Goal: Task Accomplishment & Management: Manage account settings

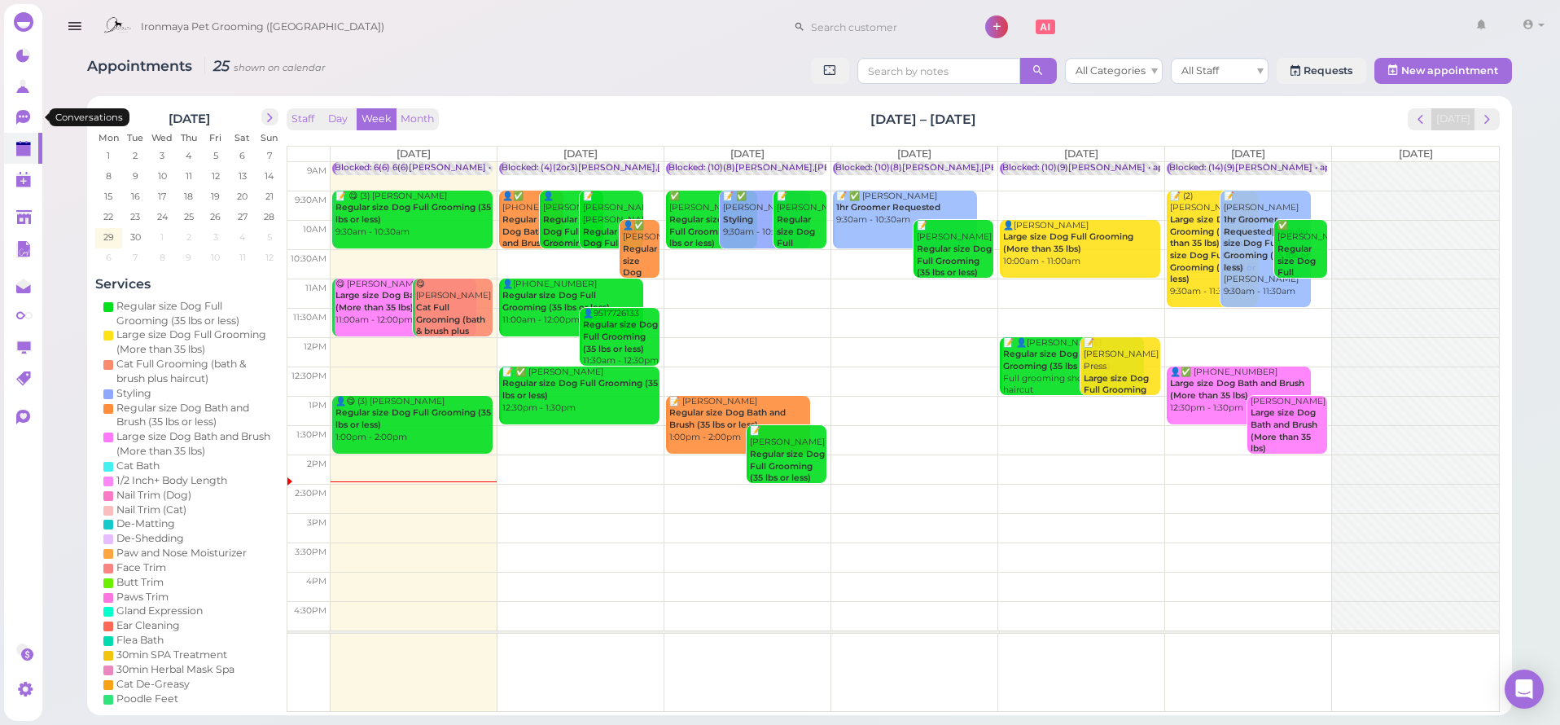
click at [27, 117] on icon at bounding box center [23, 116] width 9 height 2
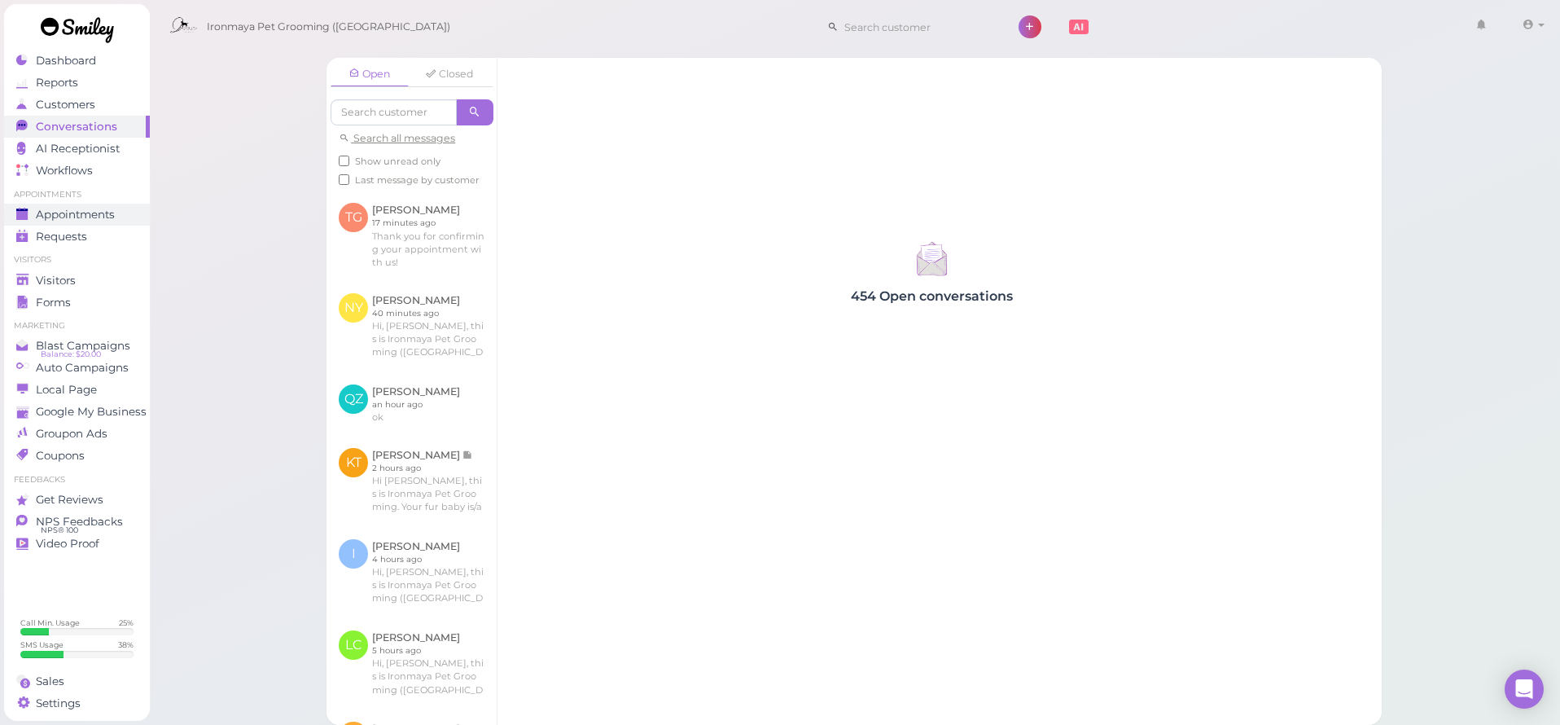
click at [90, 217] on span "Appointments" at bounding box center [75, 215] width 79 height 14
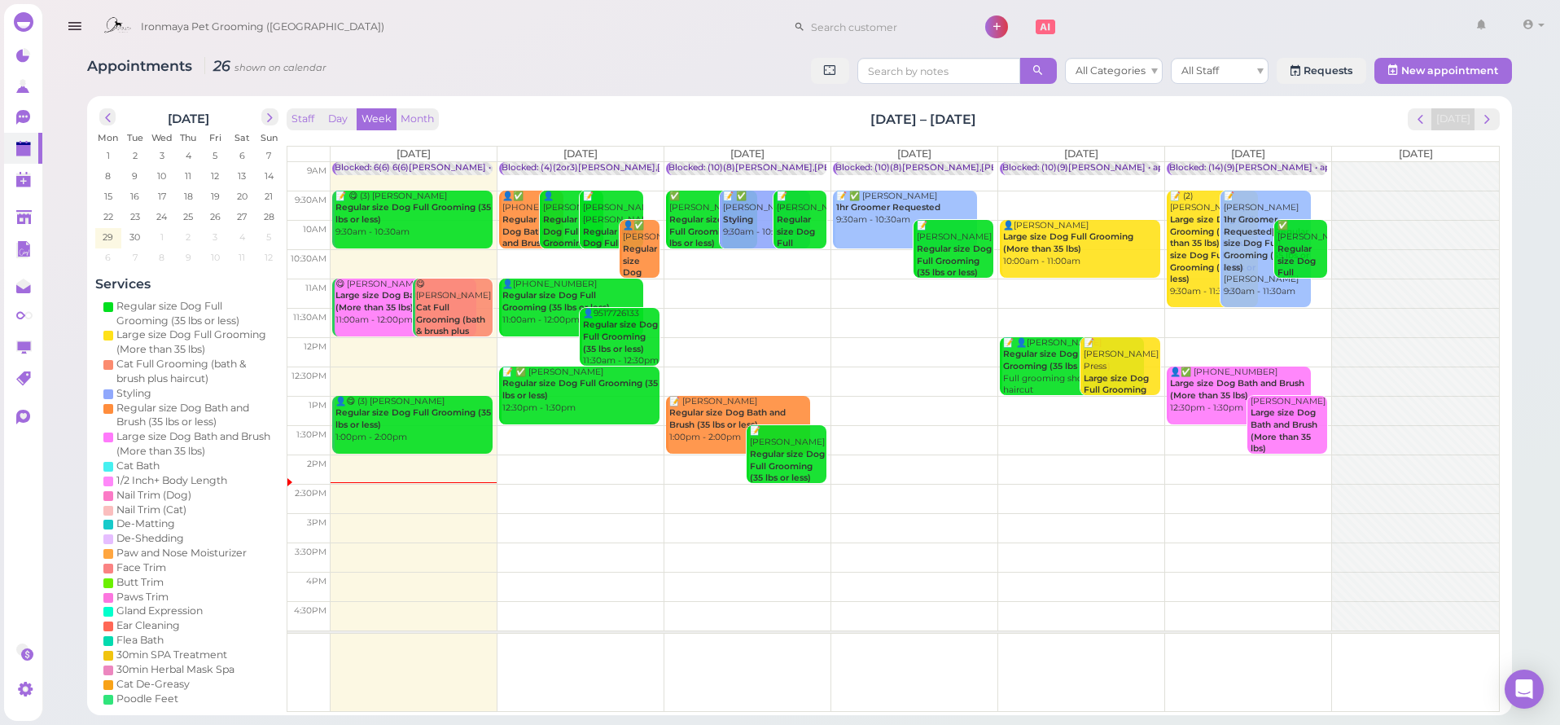
click at [80, 33] on icon "button" at bounding box center [74, 26] width 17 height 20
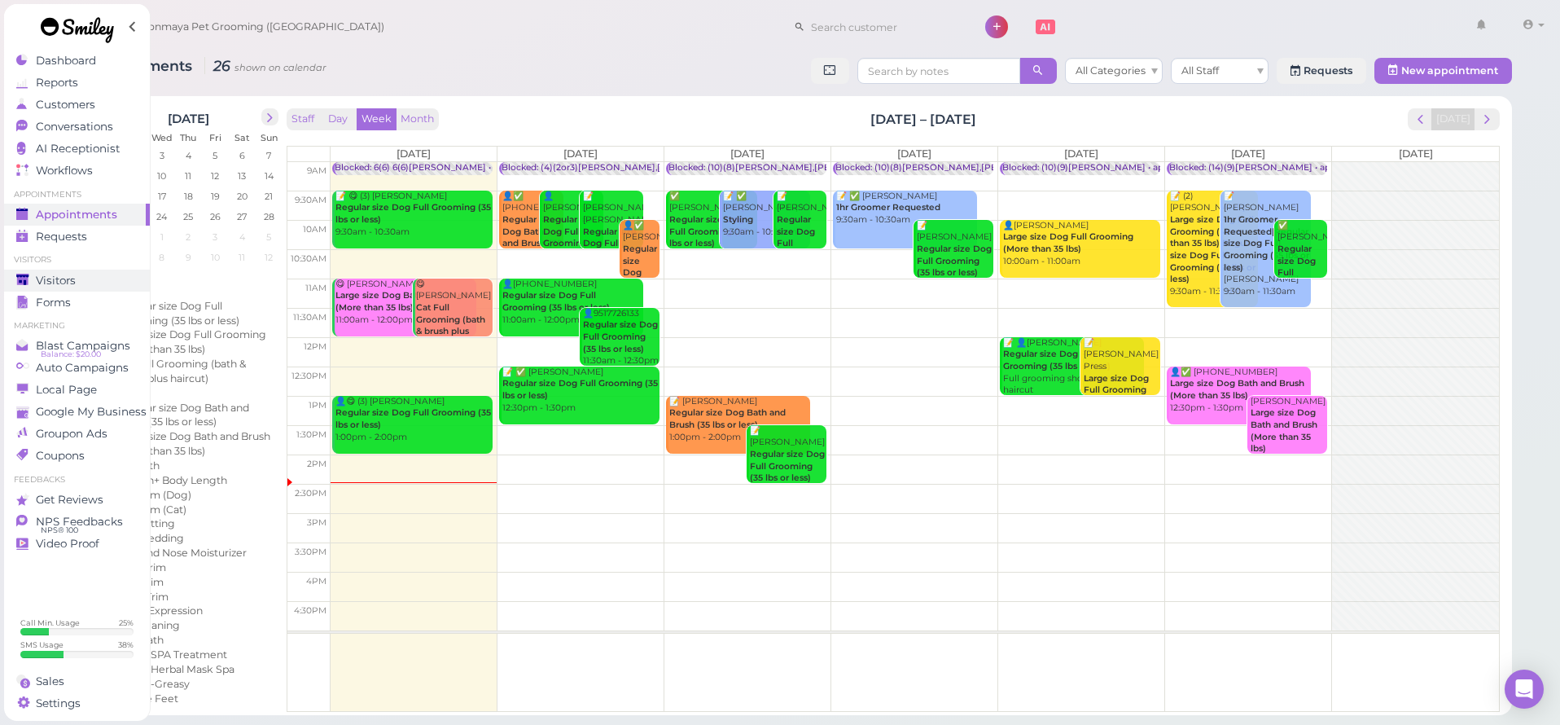
click at [70, 279] on span "Visitors" at bounding box center [56, 281] width 40 height 14
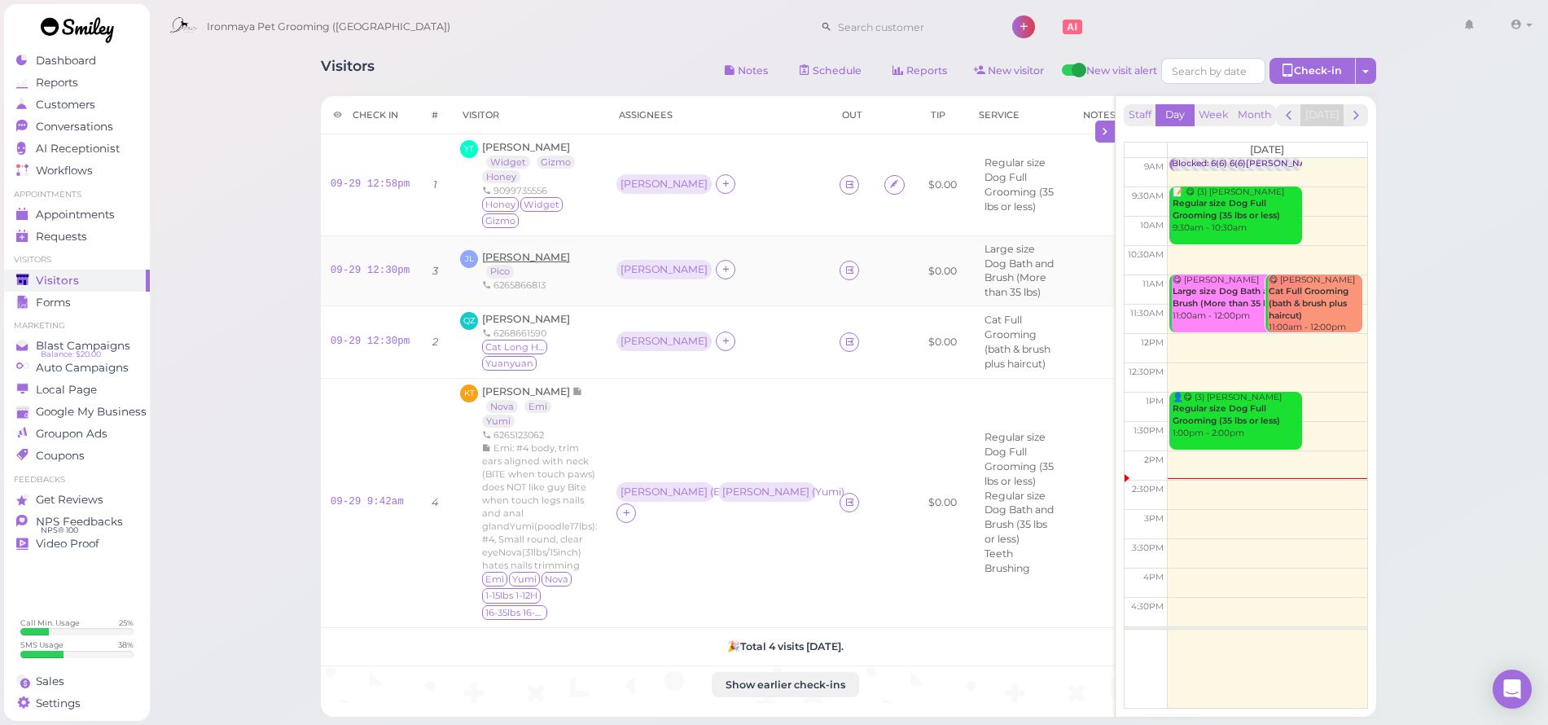
click at [542, 252] on span "[PERSON_NAME]" at bounding box center [526, 257] width 88 height 12
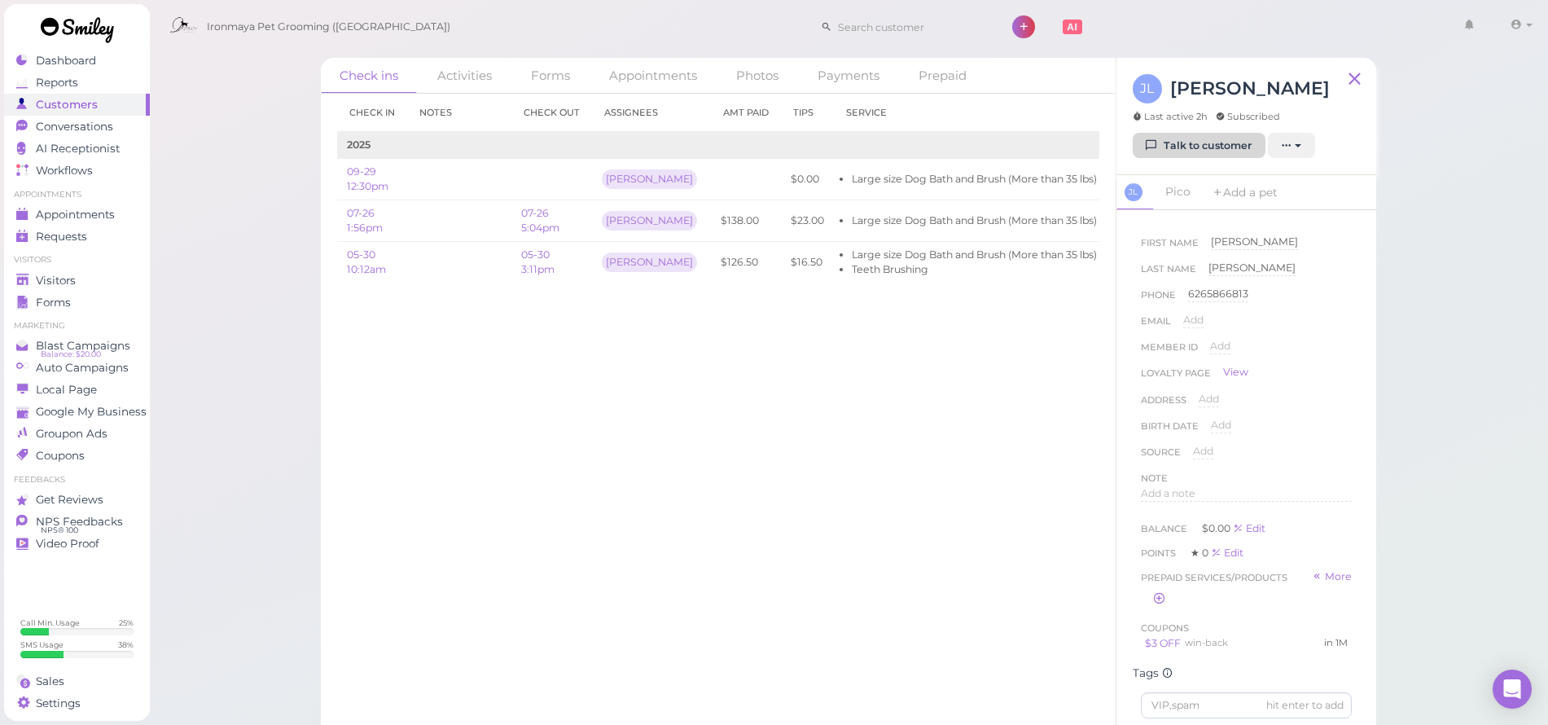
click at [1167, 146] on link "Talk to customer" at bounding box center [1199, 146] width 133 height 26
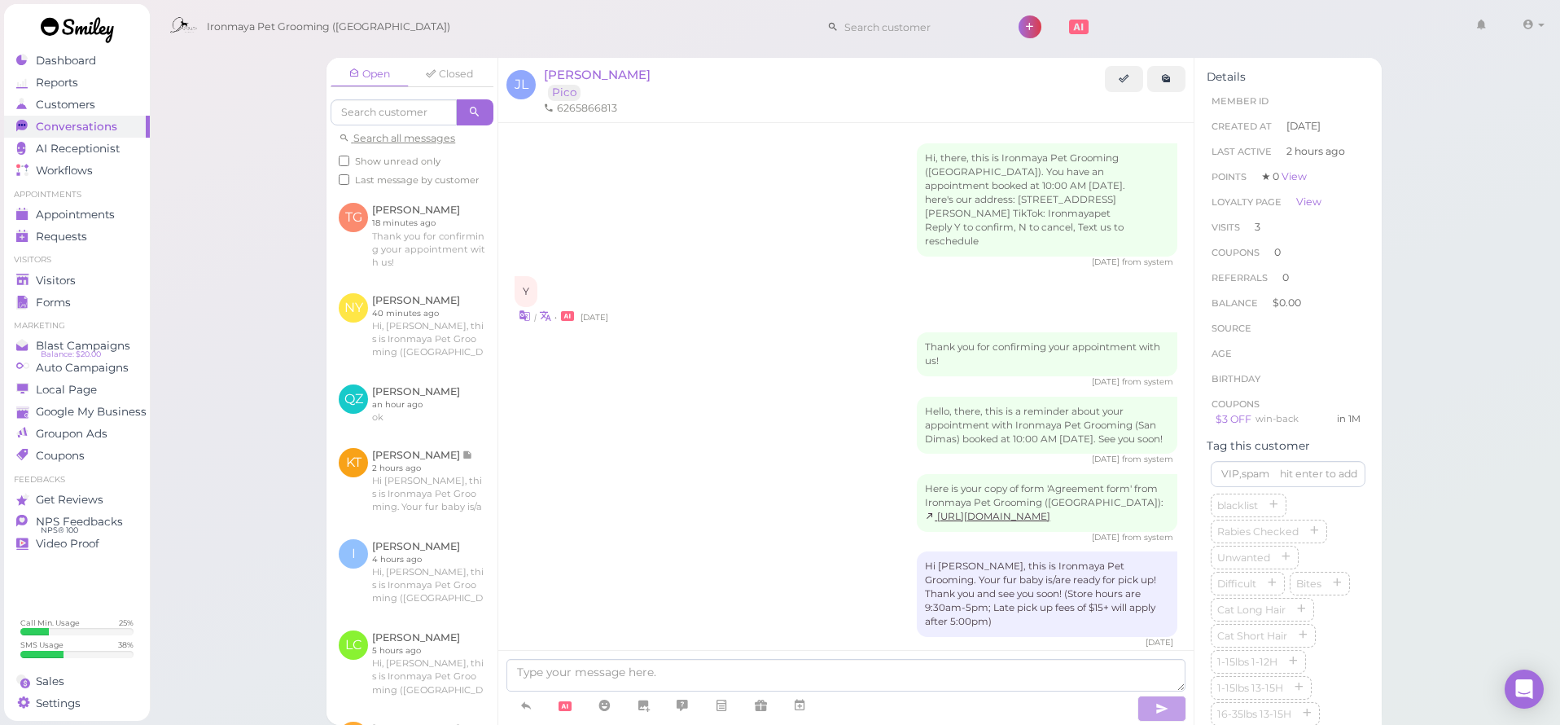
scroll to position [1601, 0]
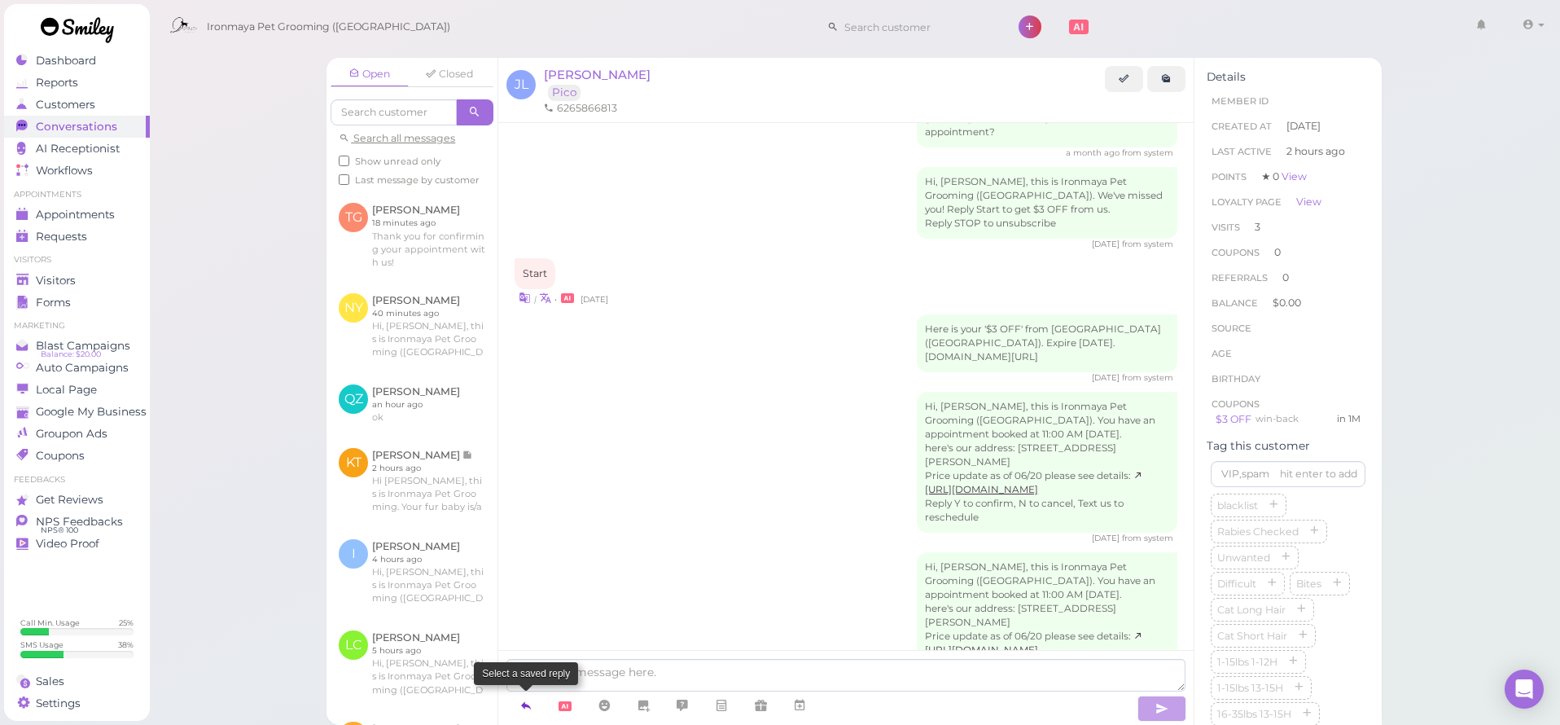
click at [526, 707] on icon at bounding box center [525, 705] width 13 height 16
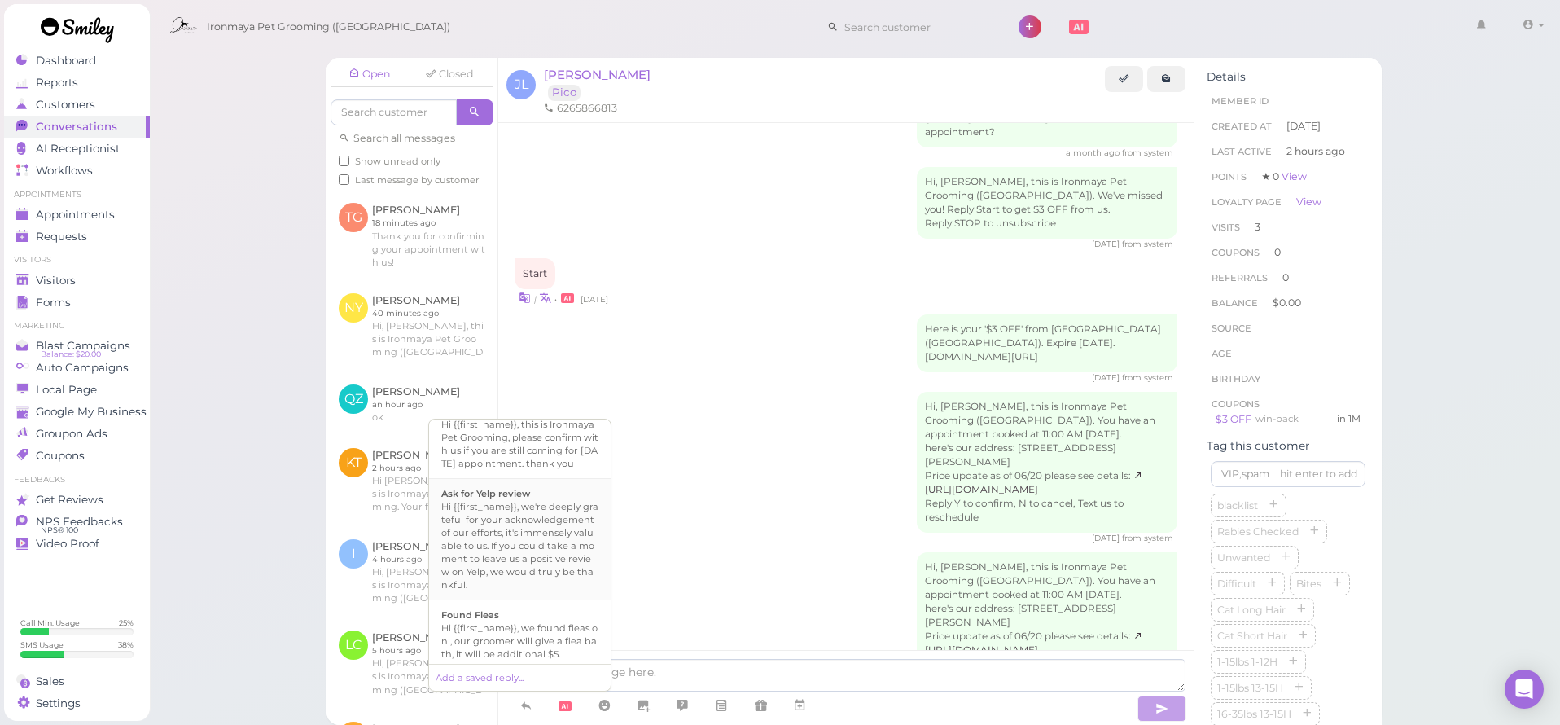
scroll to position [503, 0]
click at [519, 510] on div "Hi {{first_name}}, this is Ironmaya Pet Grooming. Your fur baby is/are ready fo…" at bounding box center [519, 471] width 157 height 78
type textarea "Hi {{first_name}}, this is Ironmaya Pet Grooming. Your fur baby is/are ready fo…"
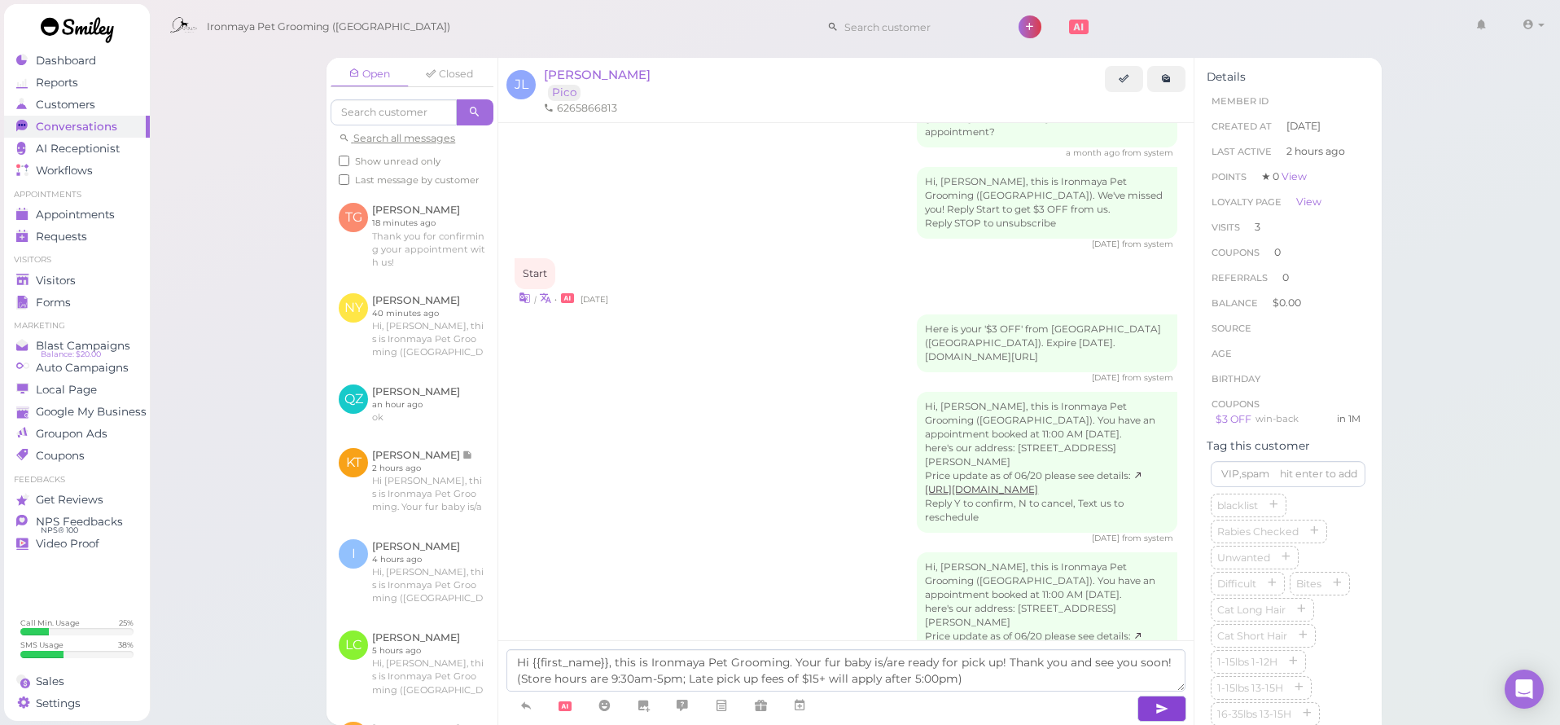
click at [1167, 708] on icon "button" at bounding box center [1161, 708] width 13 height 16
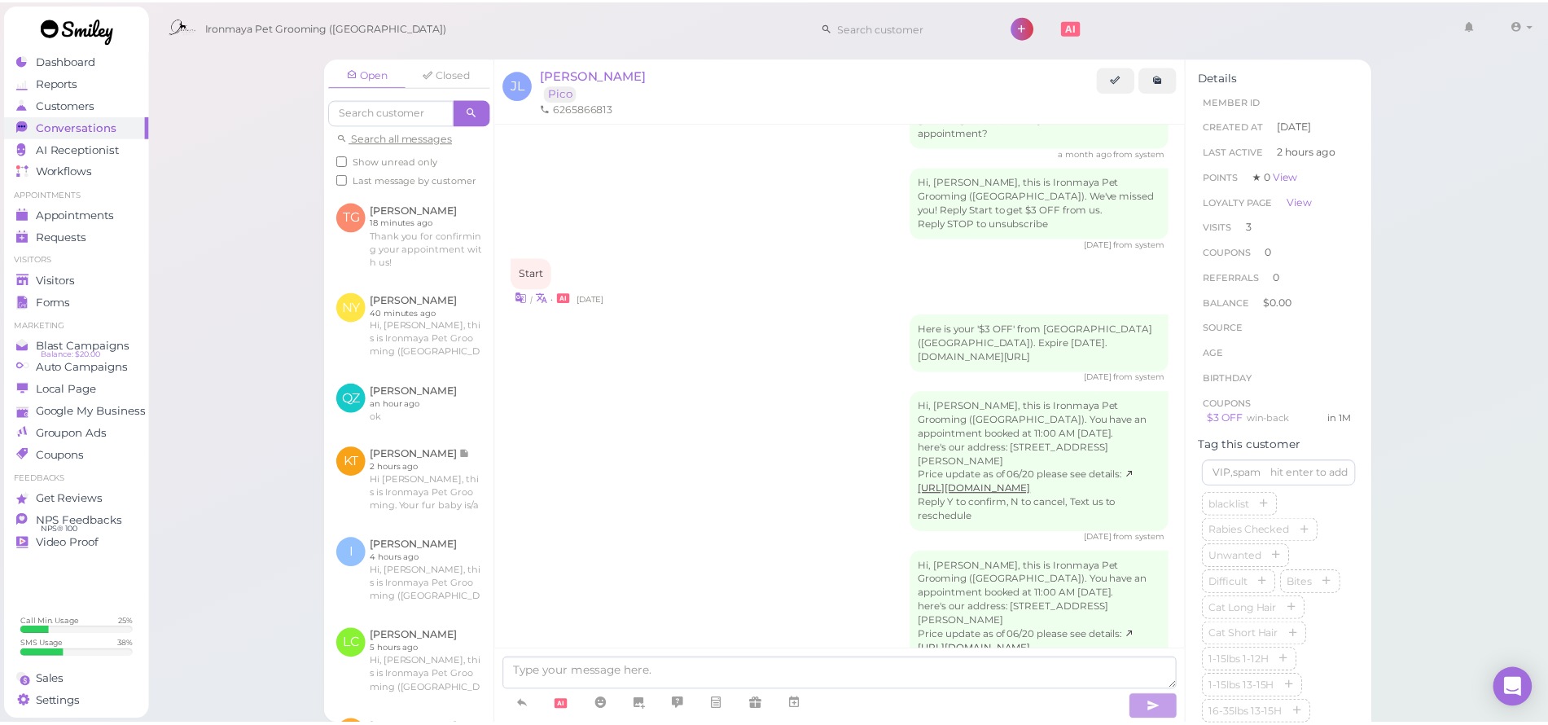
scroll to position [1677, 0]
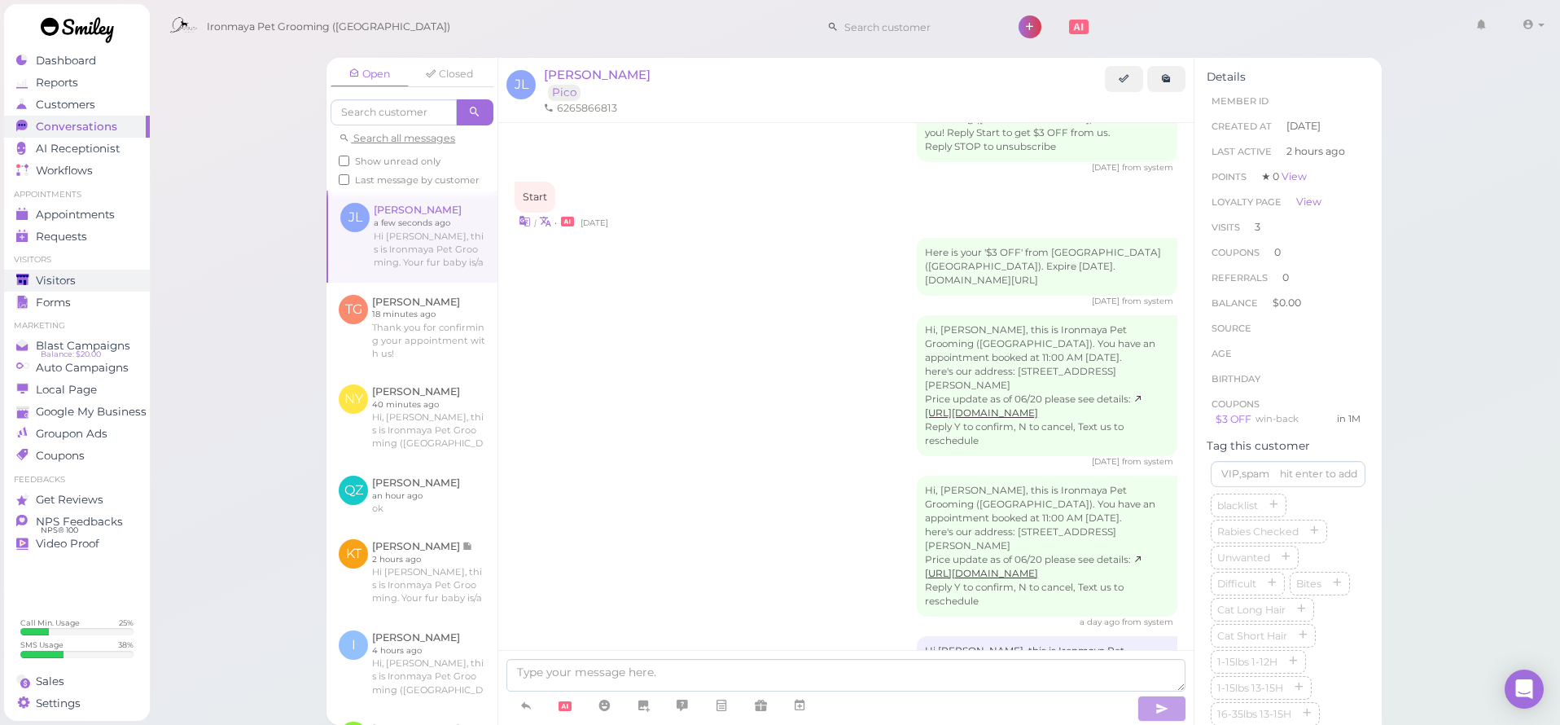
click at [77, 287] on link "Visitors" at bounding box center [77, 280] width 146 height 22
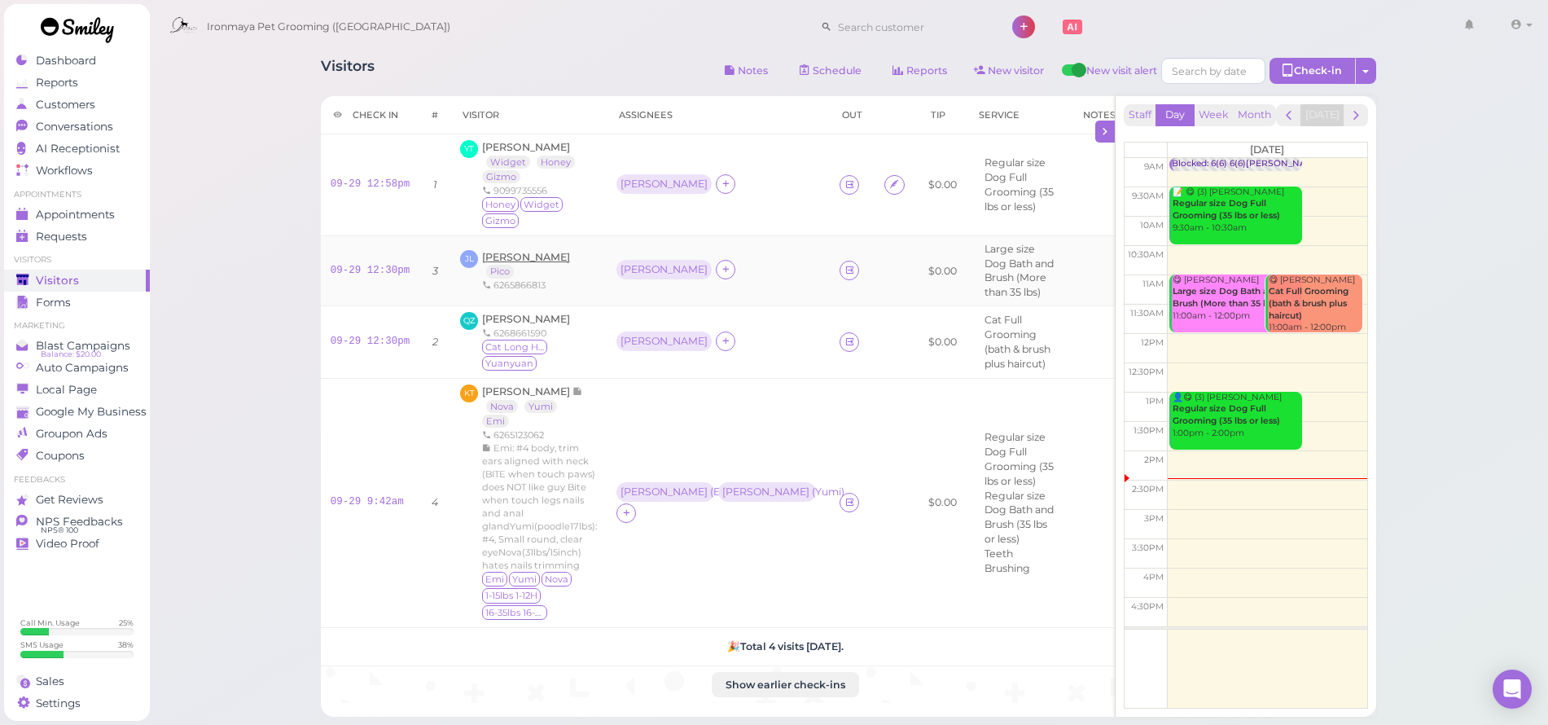
click at [528, 253] on span "[PERSON_NAME]" at bounding box center [526, 257] width 88 height 12
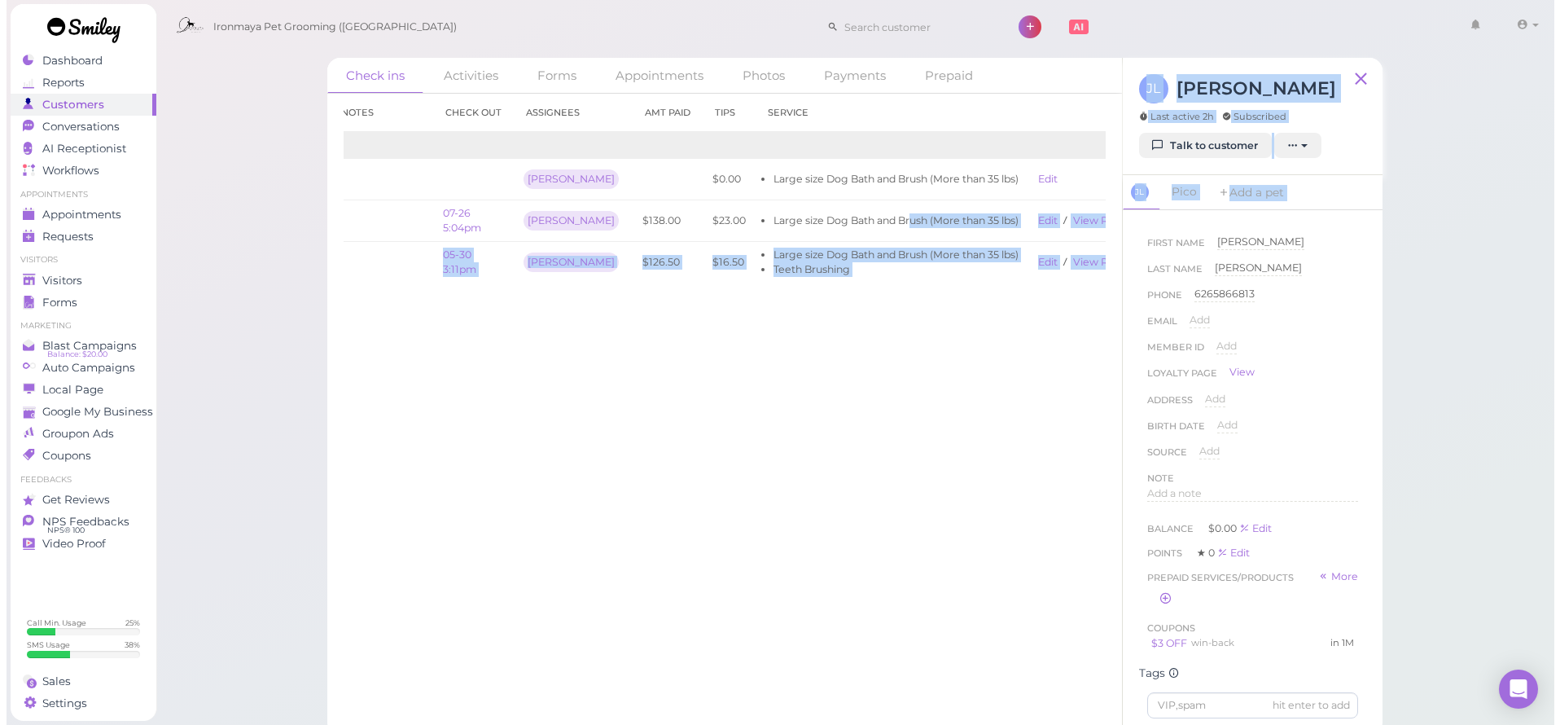
scroll to position [0, 96]
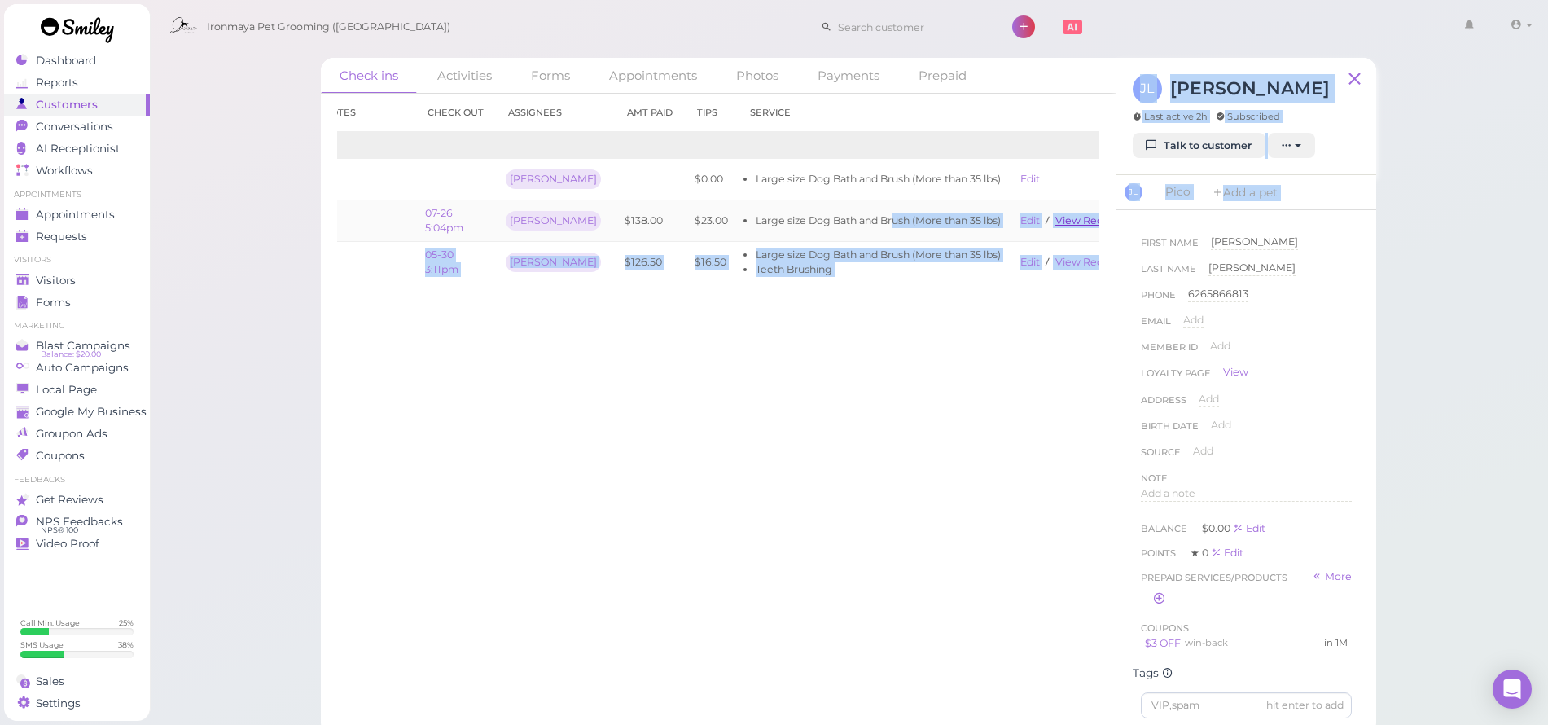
drag, startPoint x: 949, startPoint y: 214, endPoint x: 1085, endPoint y: 218, distance: 136.0
click at [1123, 223] on div "Check ins Activities Forms Appointments Photos Payments Prepaid Check in Notes …" at bounding box center [848, 396] width 1055 height 677
click at [1077, 216] on link "View receipt" at bounding box center [1088, 220] width 67 height 12
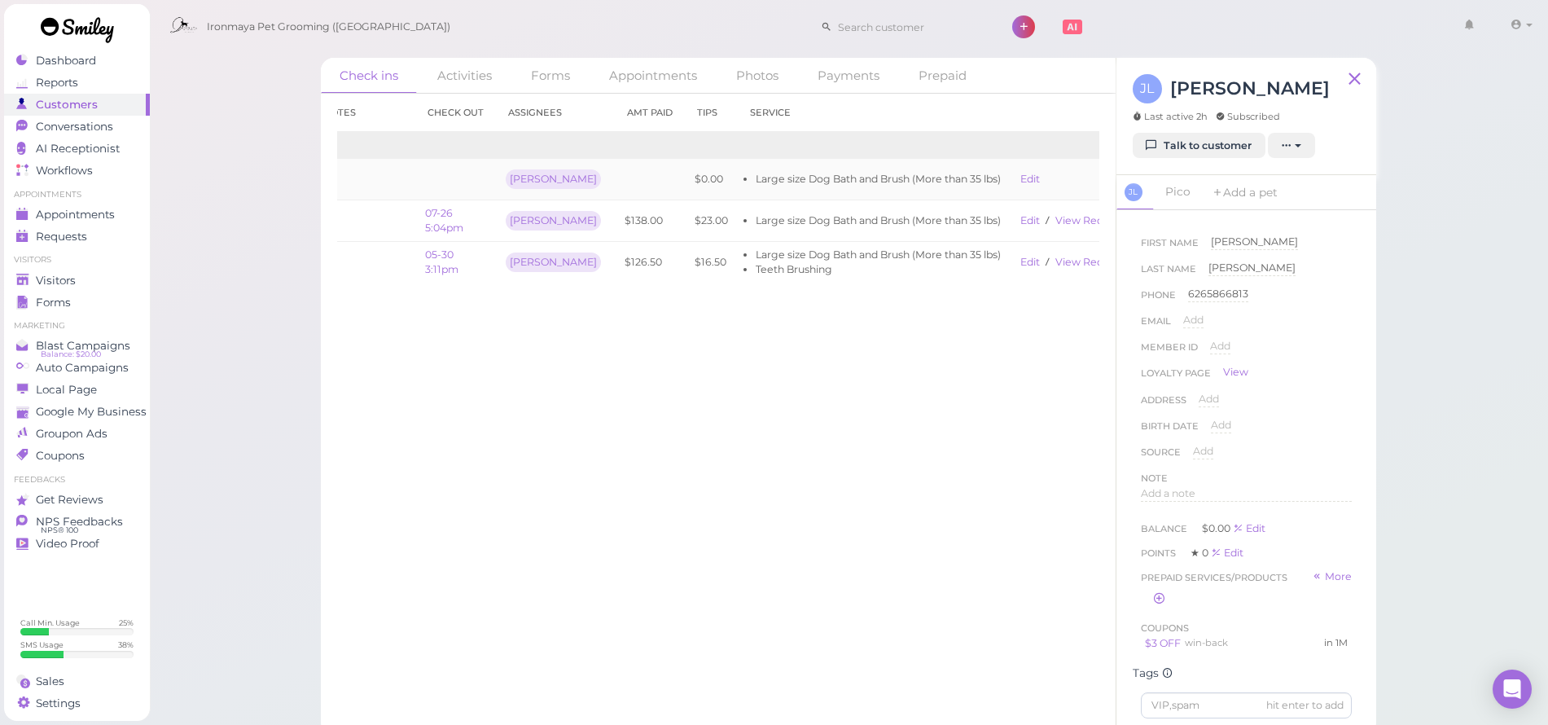
drag, startPoint x: 261, startPoint y: 212, endPoint x: 422, endPoint y: 177, distance: 164.2
click at [261, 212] on div "Check ins Activities Forms Appointments Photos Payments Prepaid Check in Notes …" at bounding box center [849, 367] width 1400 height 735
click at [87, 285] on div "Visitors" at bounding box center [74, 281] width 117 height 14
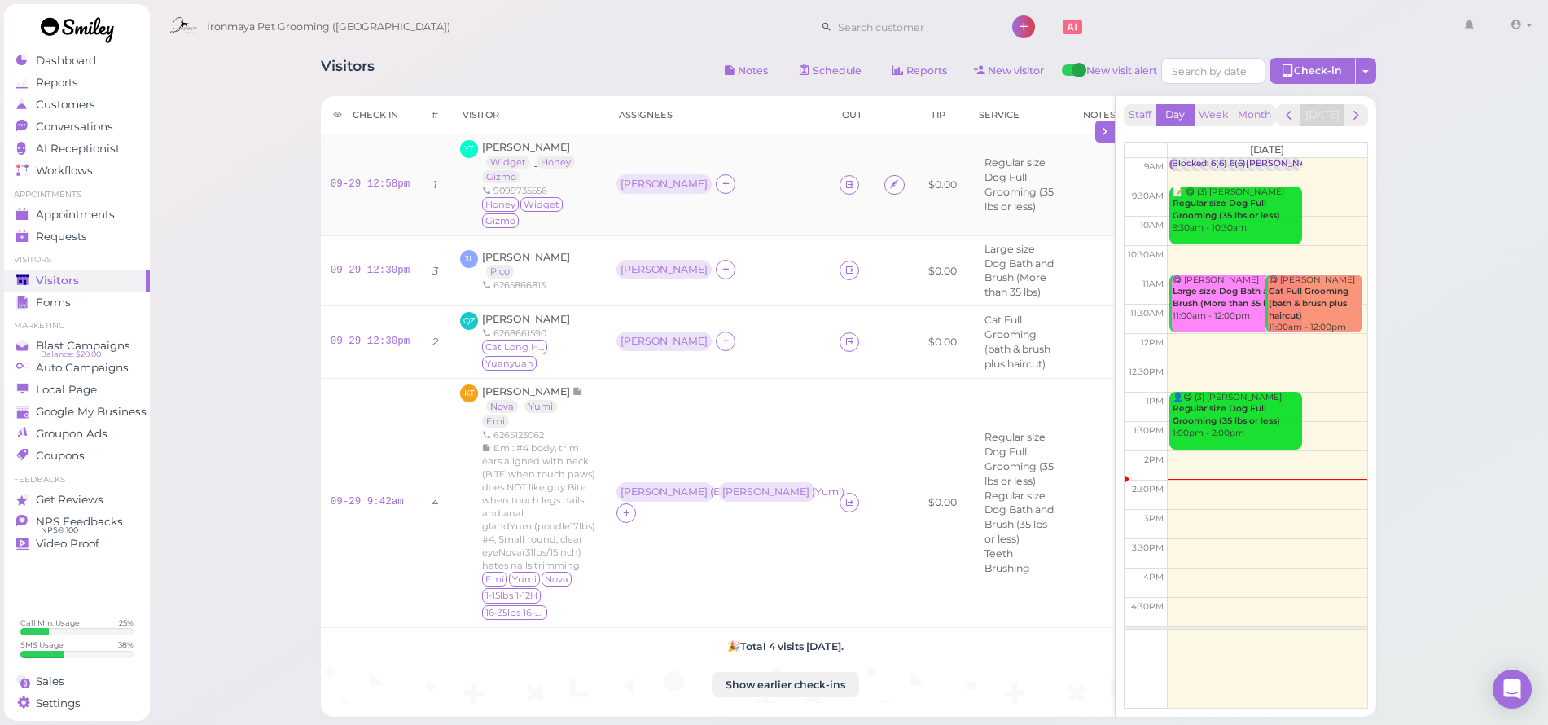
click at [511, 149] on span "[PERSON_NAME]" at bounding box center [526, 147] width 88 height 12
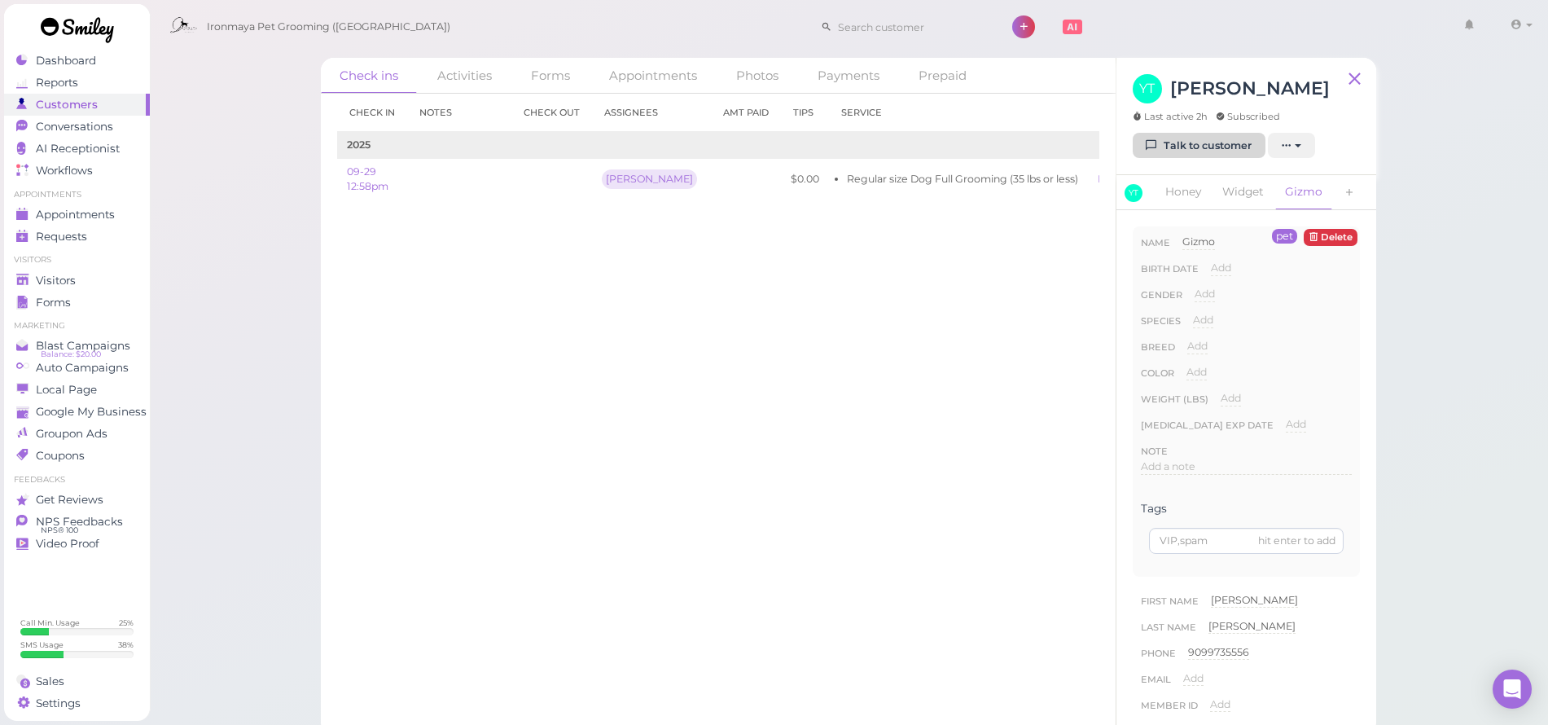
click at [1205, 148] on link "Talk to customer" at bounding box center [1199, 146] width 133 height 26
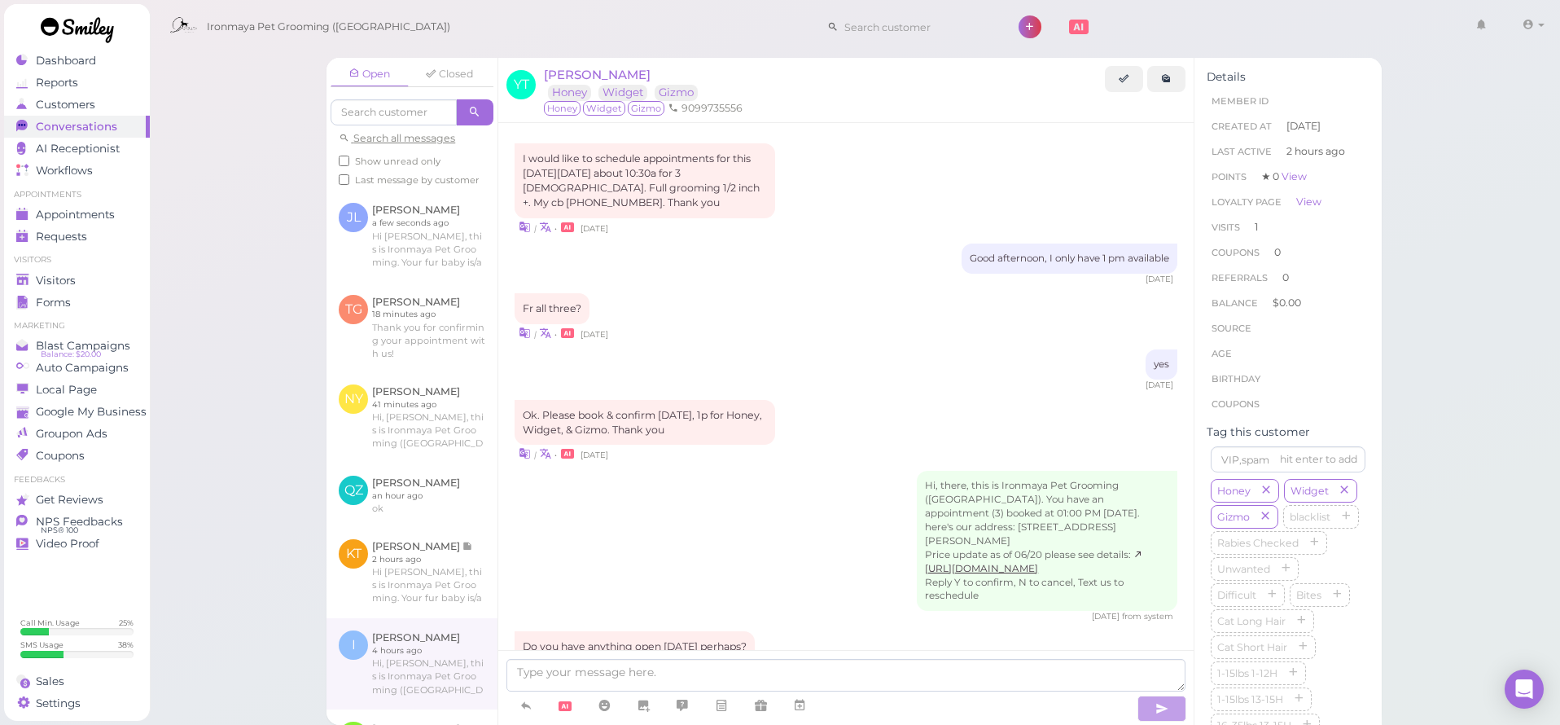
scroll to position [399, 0]
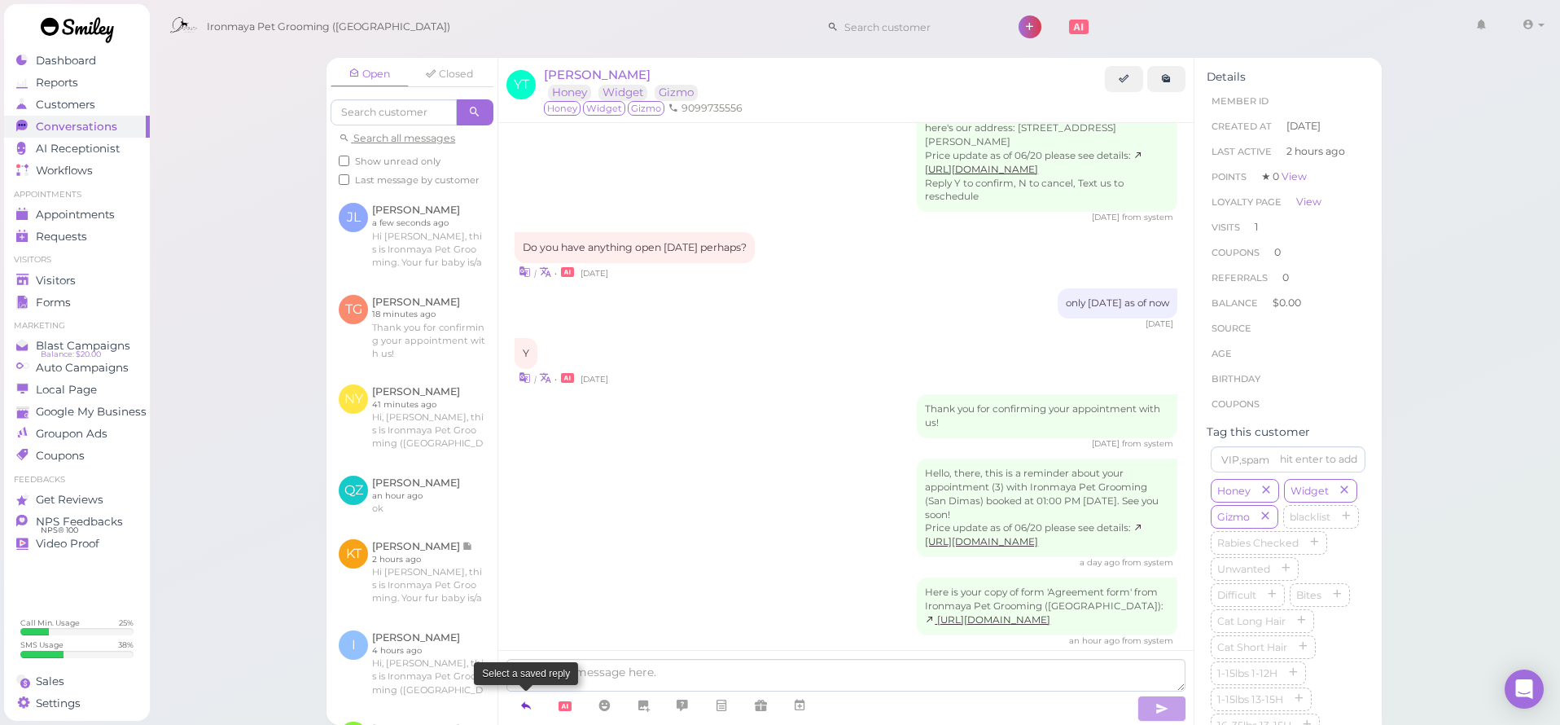
click at [525, 704] on icon at bounding box center [525, 705] width 13 height 16
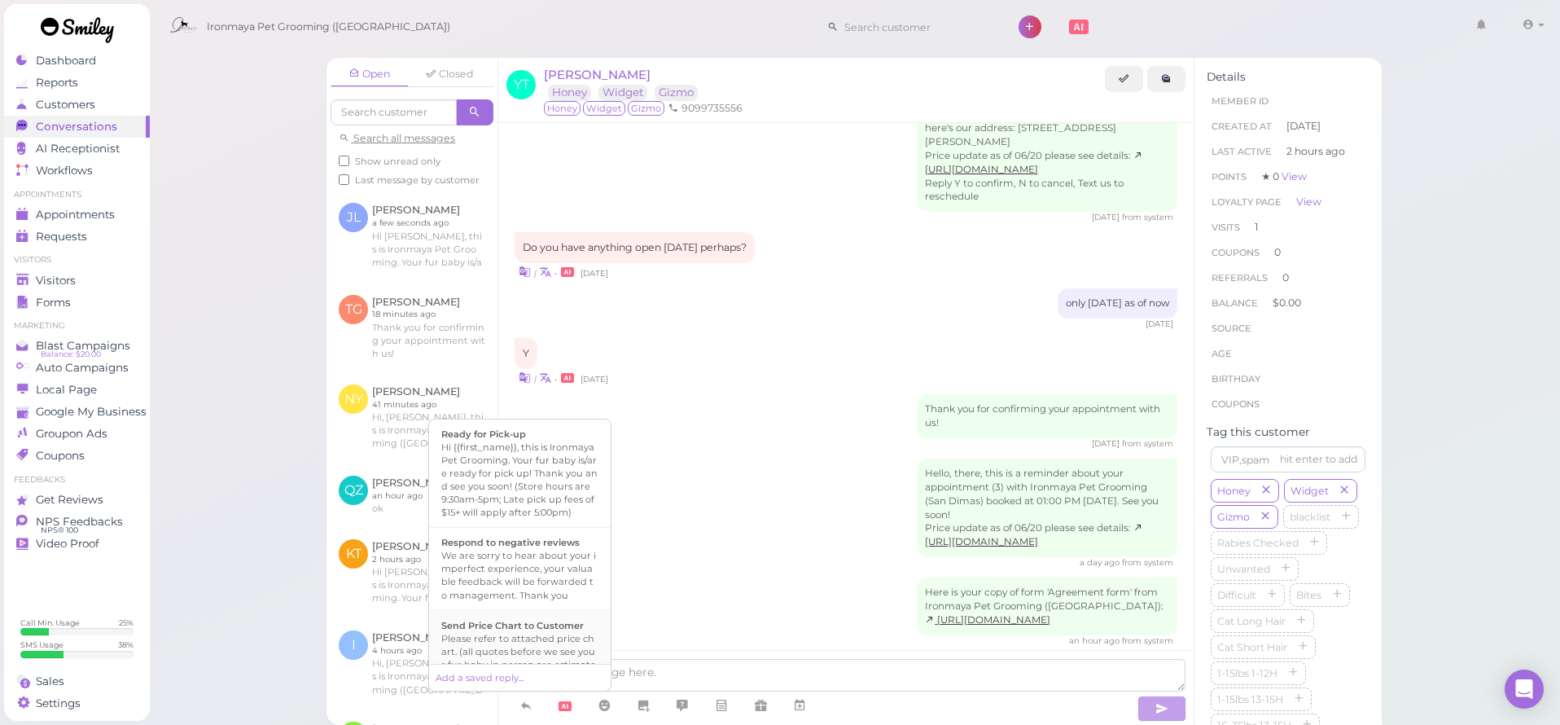
scroll to position [374, 0]
click at [488, 449] on div "Hi {{first_name}}, we found fleas on , our groomer will give a flea bath, it wi…" at bounding box center [519, 429] width 157 height 39
type textarea "Hi {{first_name}}, we found fleas on , our groomer will give a flea bath, it wi…"
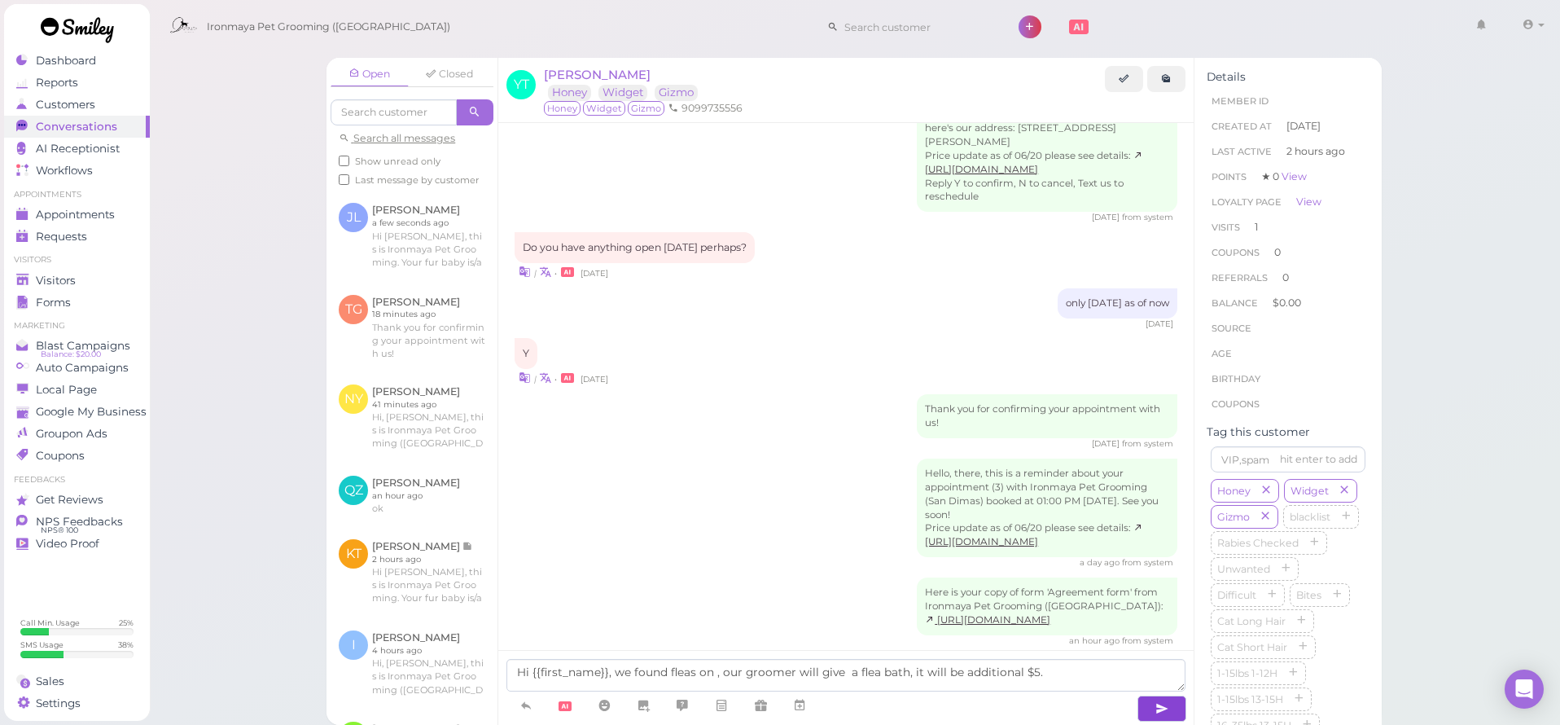
click at [1166, 710] on icon "button" at bounding box center [1161, 708] width 13 height 16
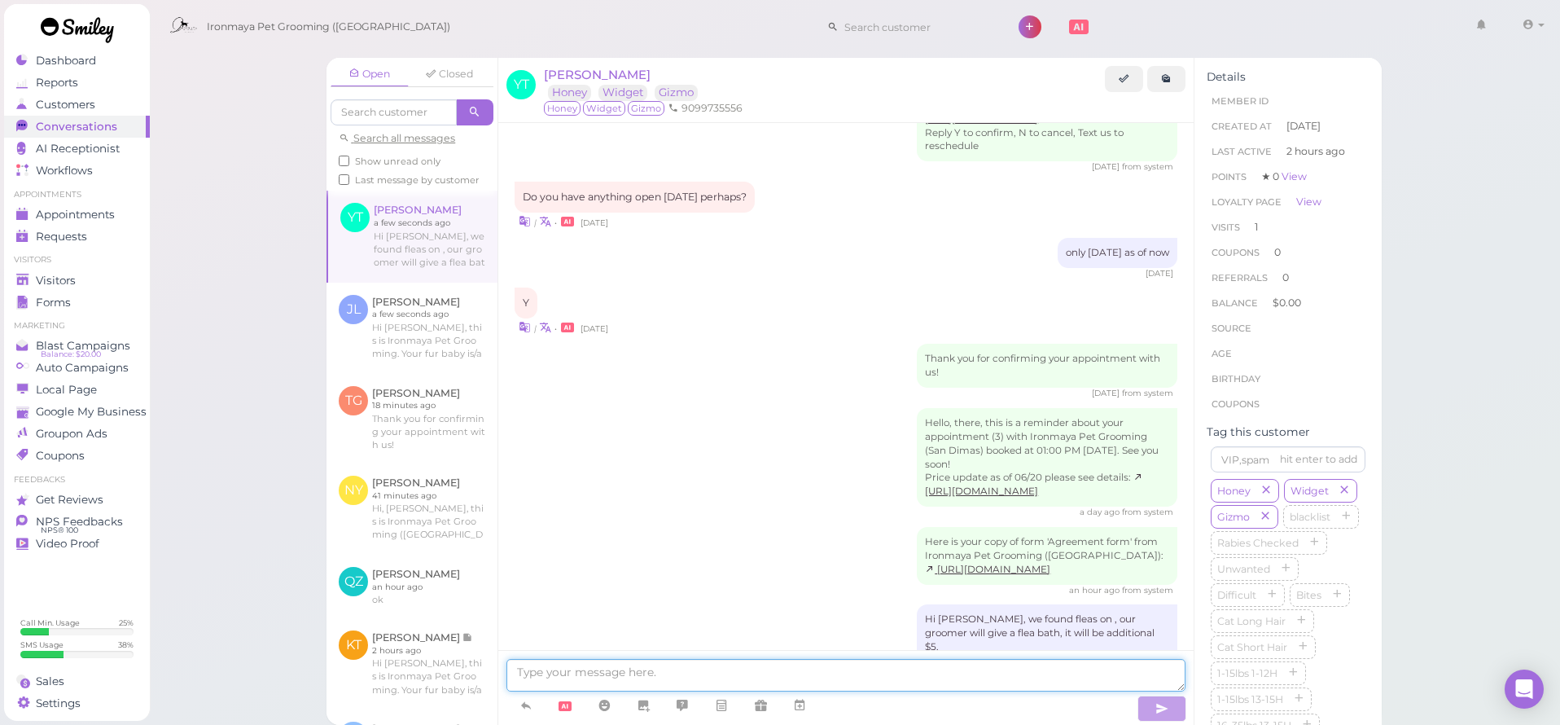
click at [935, 678] on textarea at bounding box center [845, 675] width 679 height 33
type textarea "on Both Gizmo and Widget"
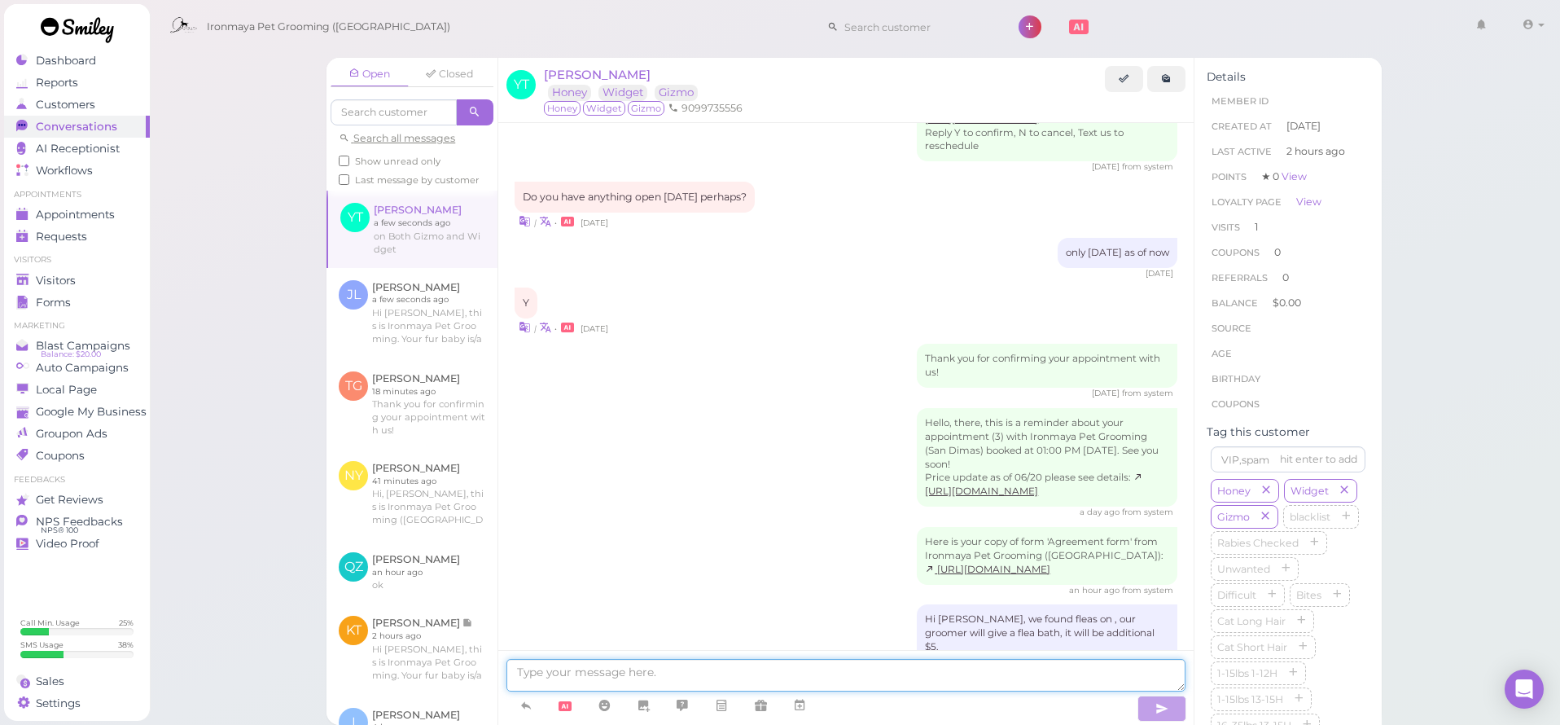
scroll to position [498, 0]
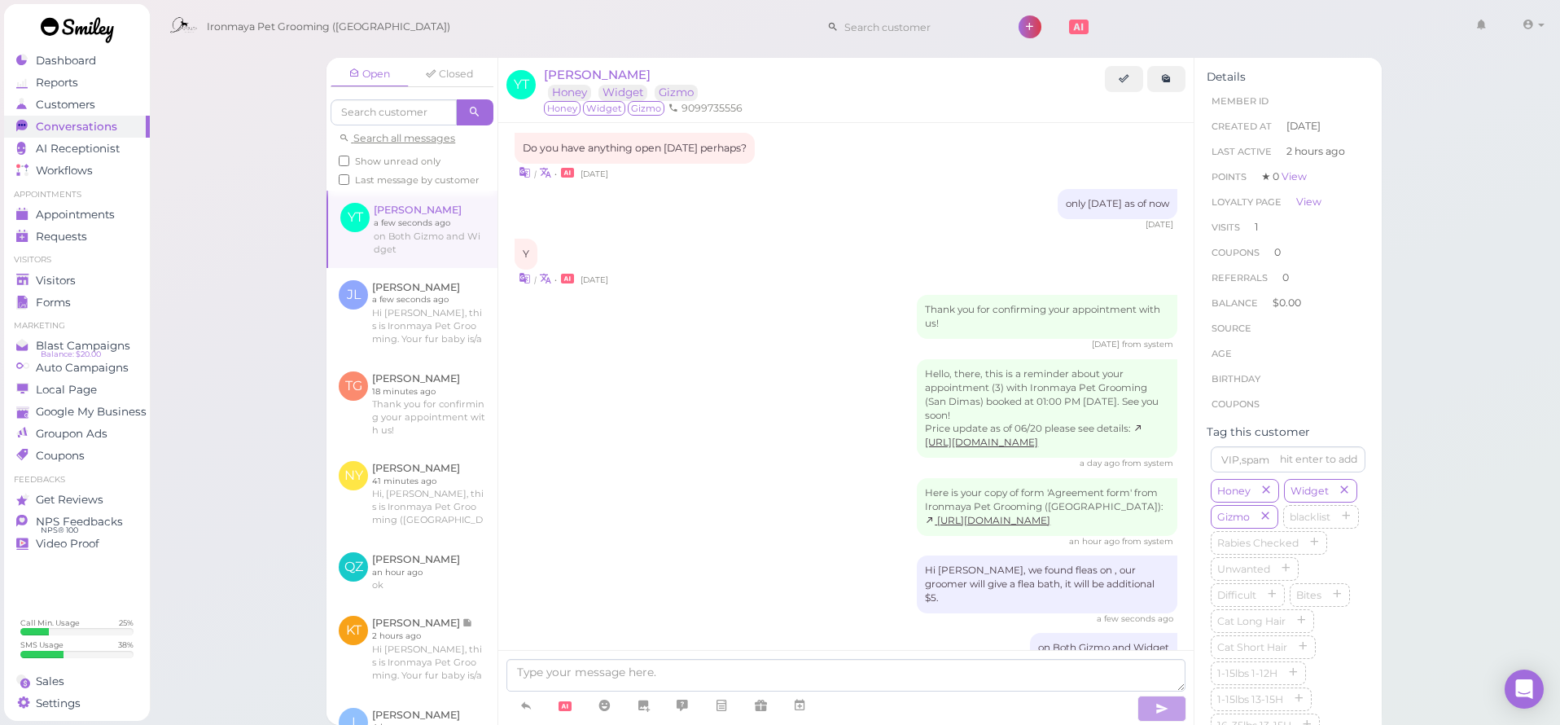
click at [105, 264] on li "Visitors" at bounding box center [77, 259] width 146 height 11
click at [103, 290] on ul "Visitors Visitors Forms" at bounding box center [77, 283] width 146 height 59
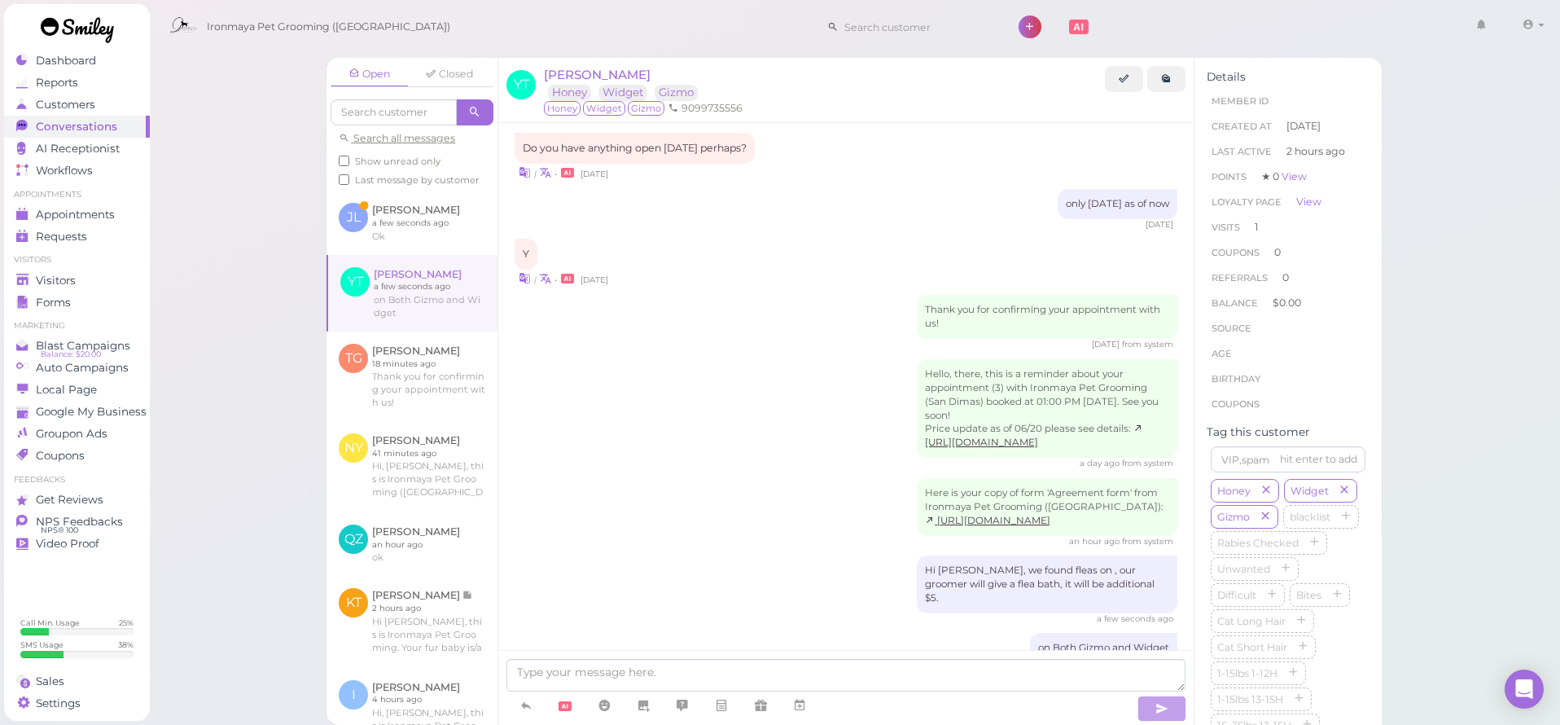
click at [106, 265] on ul "Visitors Visitors Forms" at bounding box center [77, 283] width 146 height 59
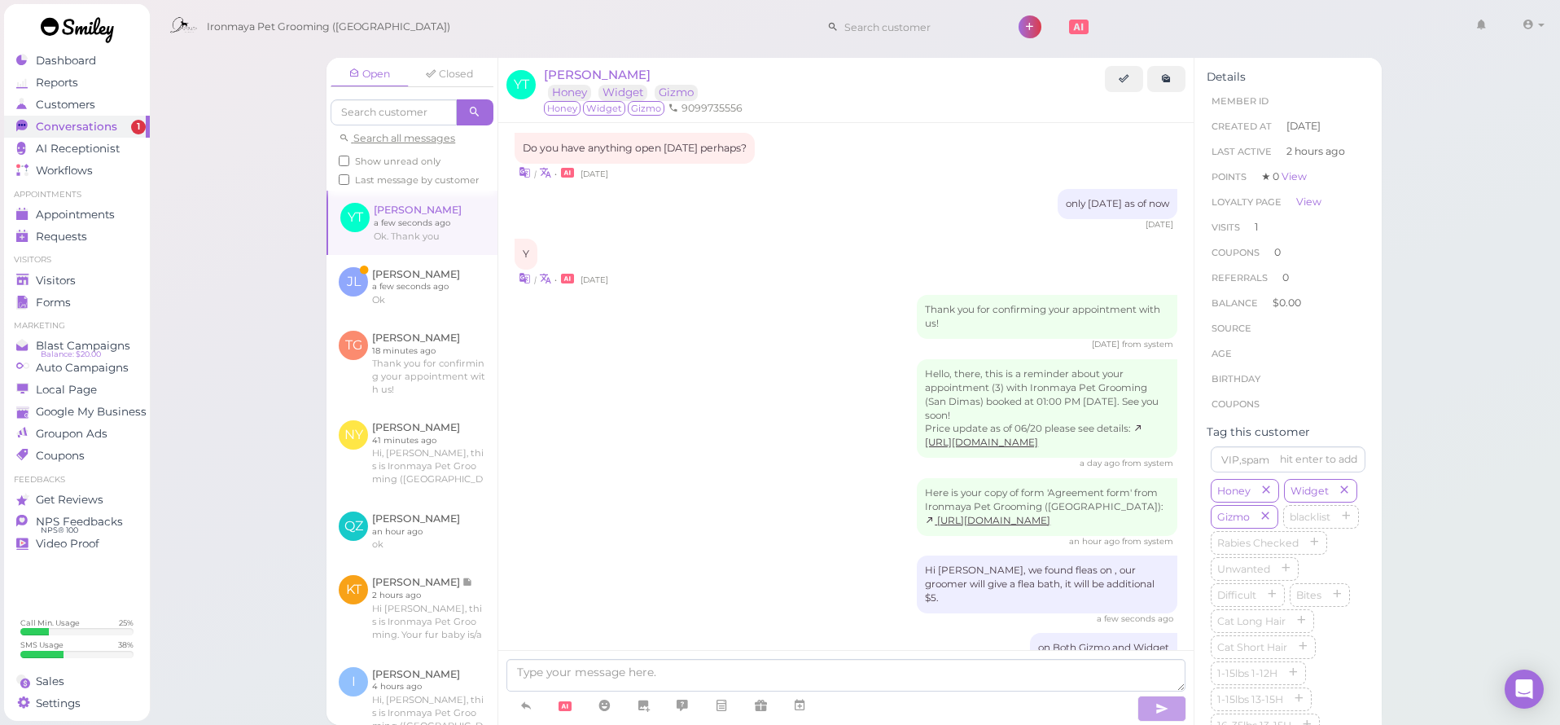
scroll to position [565, 0]
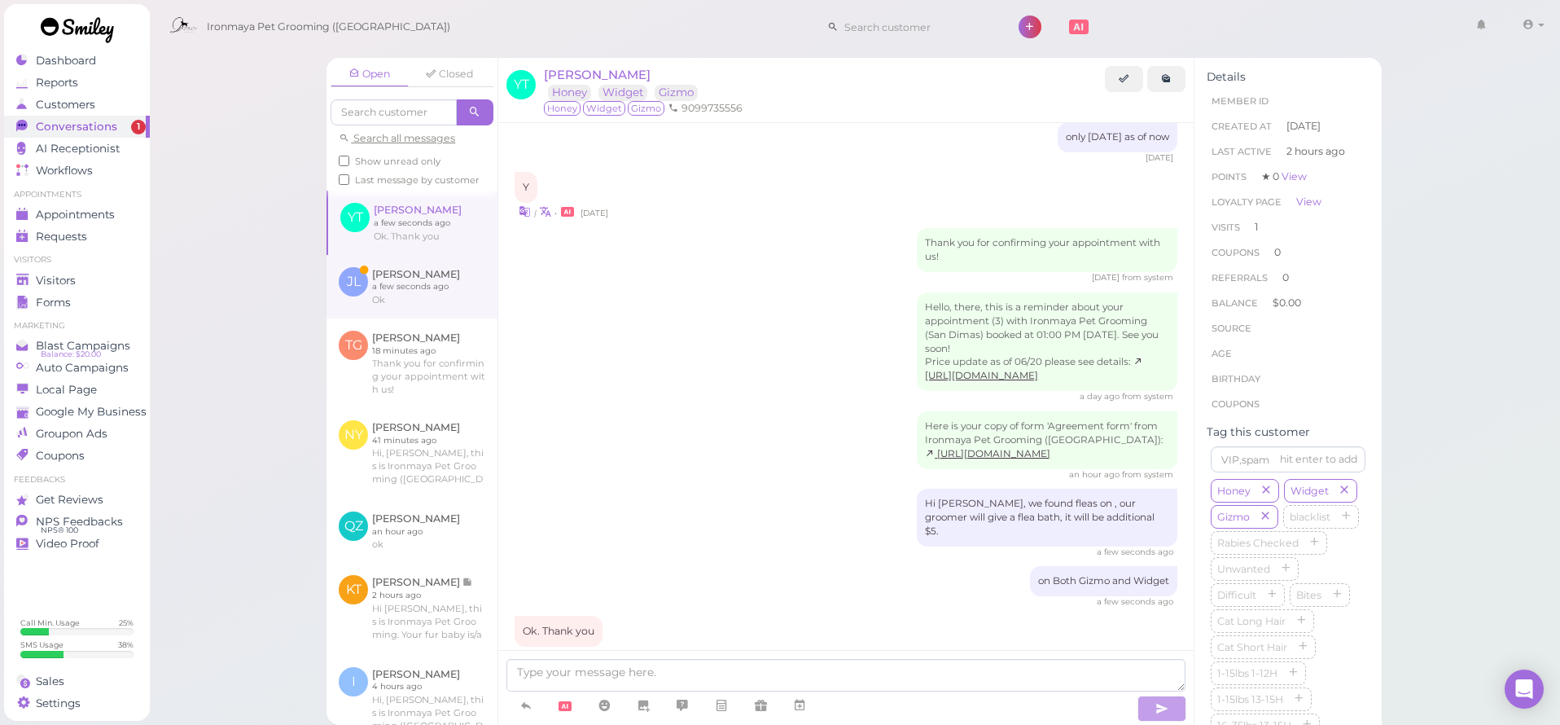
click at [383, 288] on link at bounding box center [411, 287] width 171 height 64
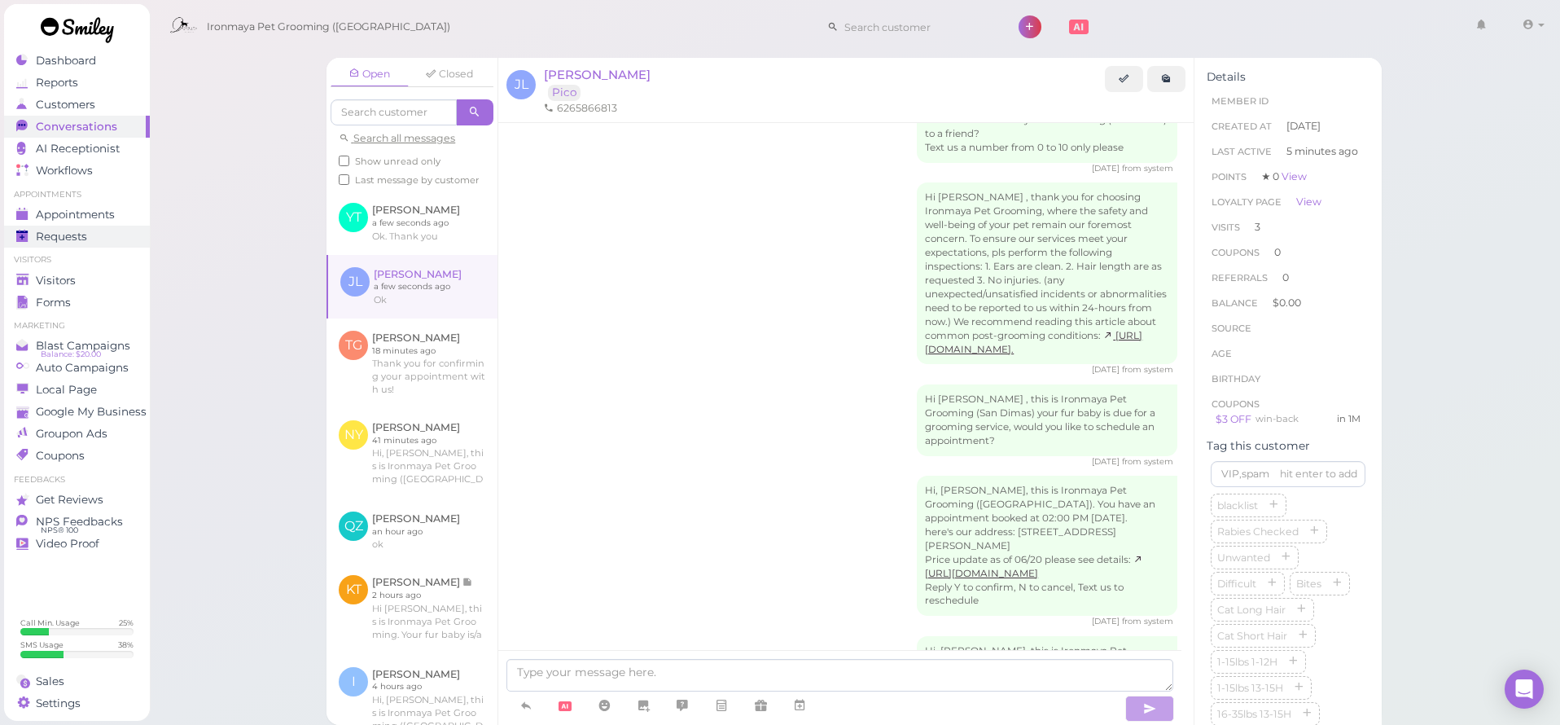
scroll to position [1744, 0]
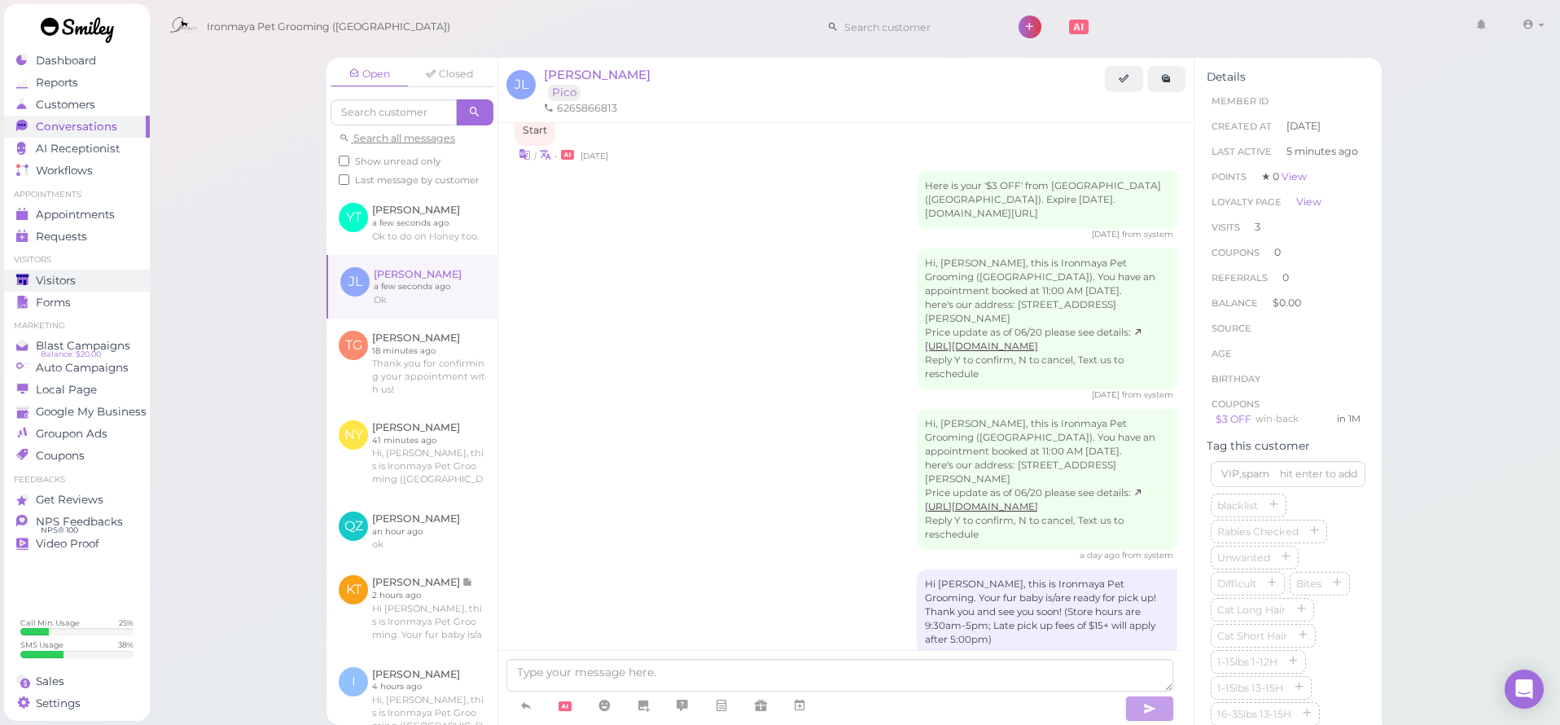
click at [62, 281] on span "Visitors" at bounding box center [56, 281] width 40 height 14
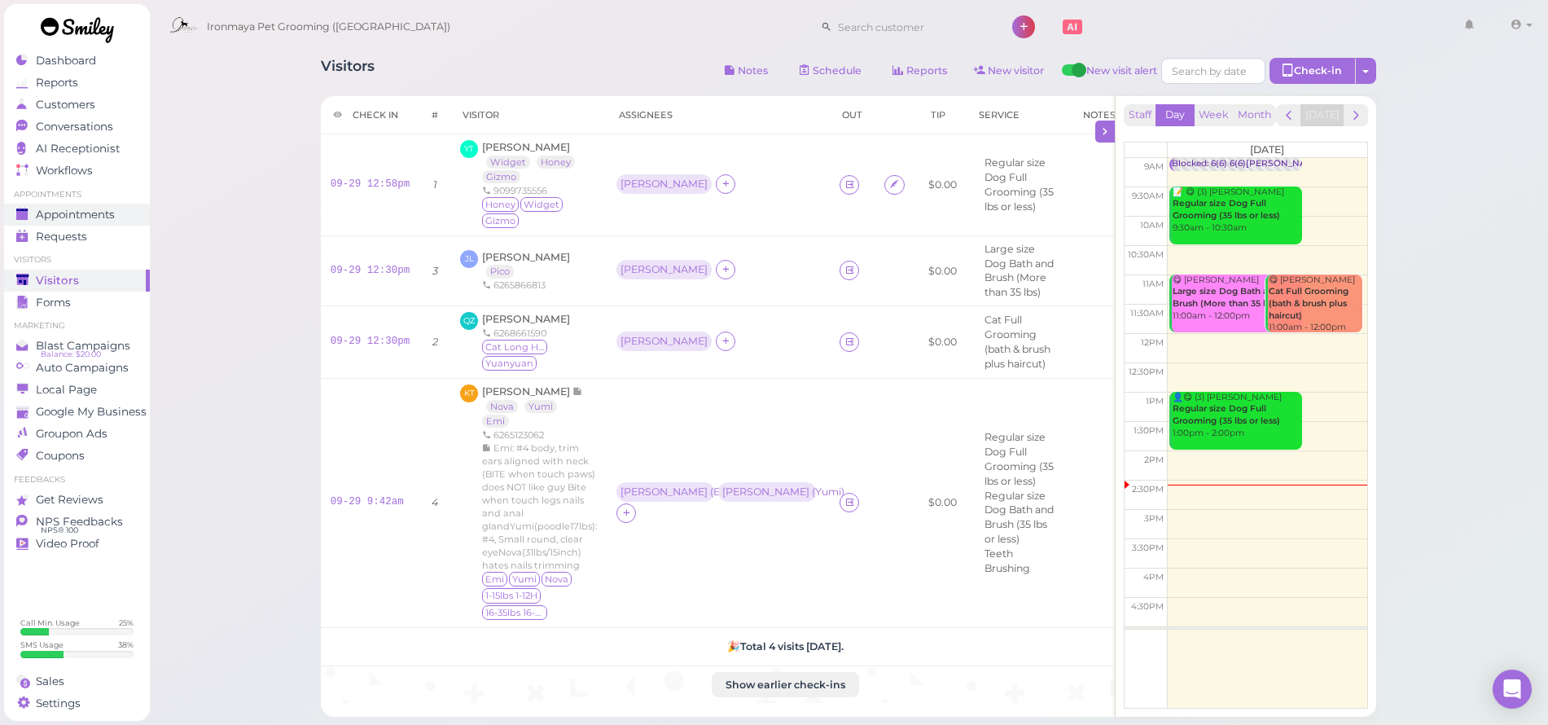
click at [55, 226] on link "Requests 0" at bounding box center [77, 237] width 146 height 22
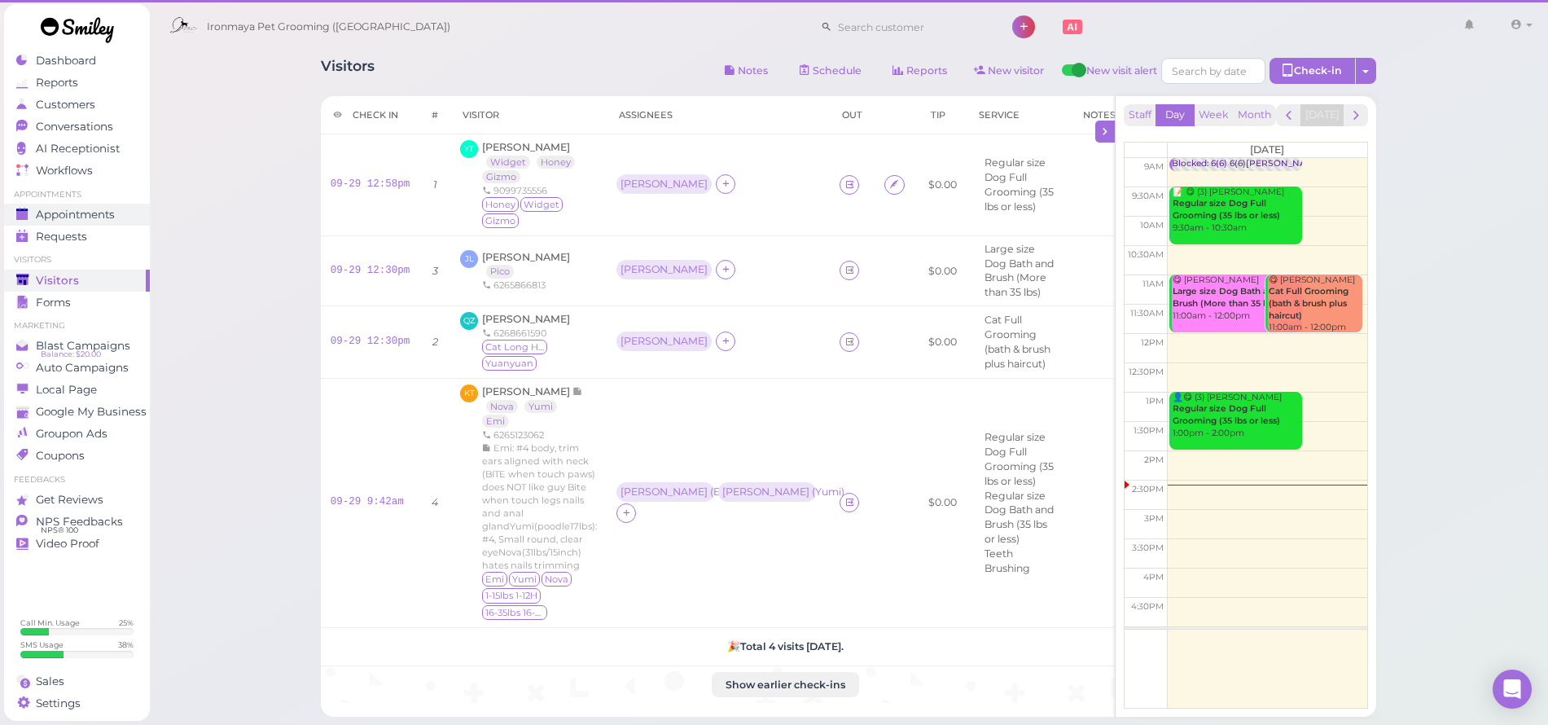
click at [59, 217] on span "Appointments" at bounding box center [75, 215] width 79 height 14
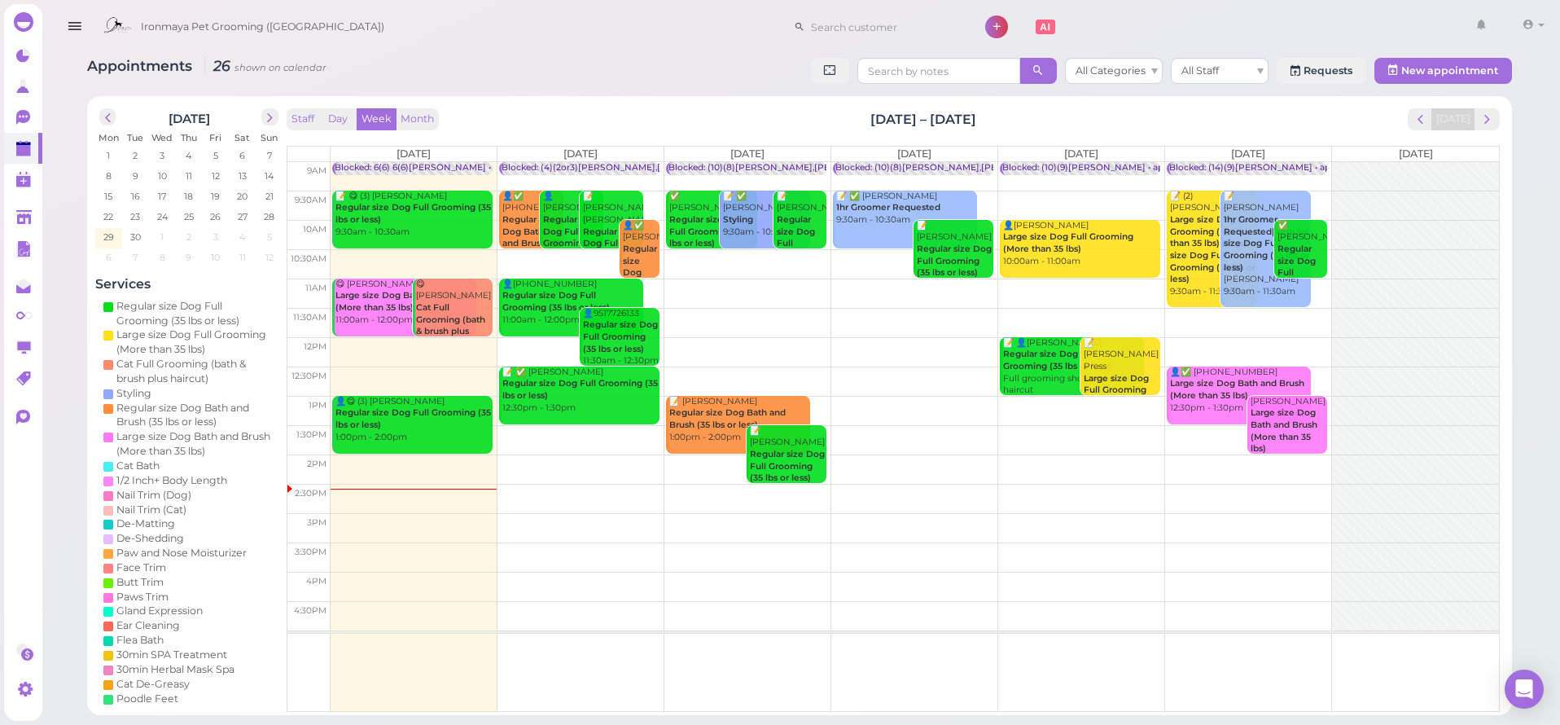
click at [1324, 194] on td at bounding box center [915, 205] width 1168 height 29
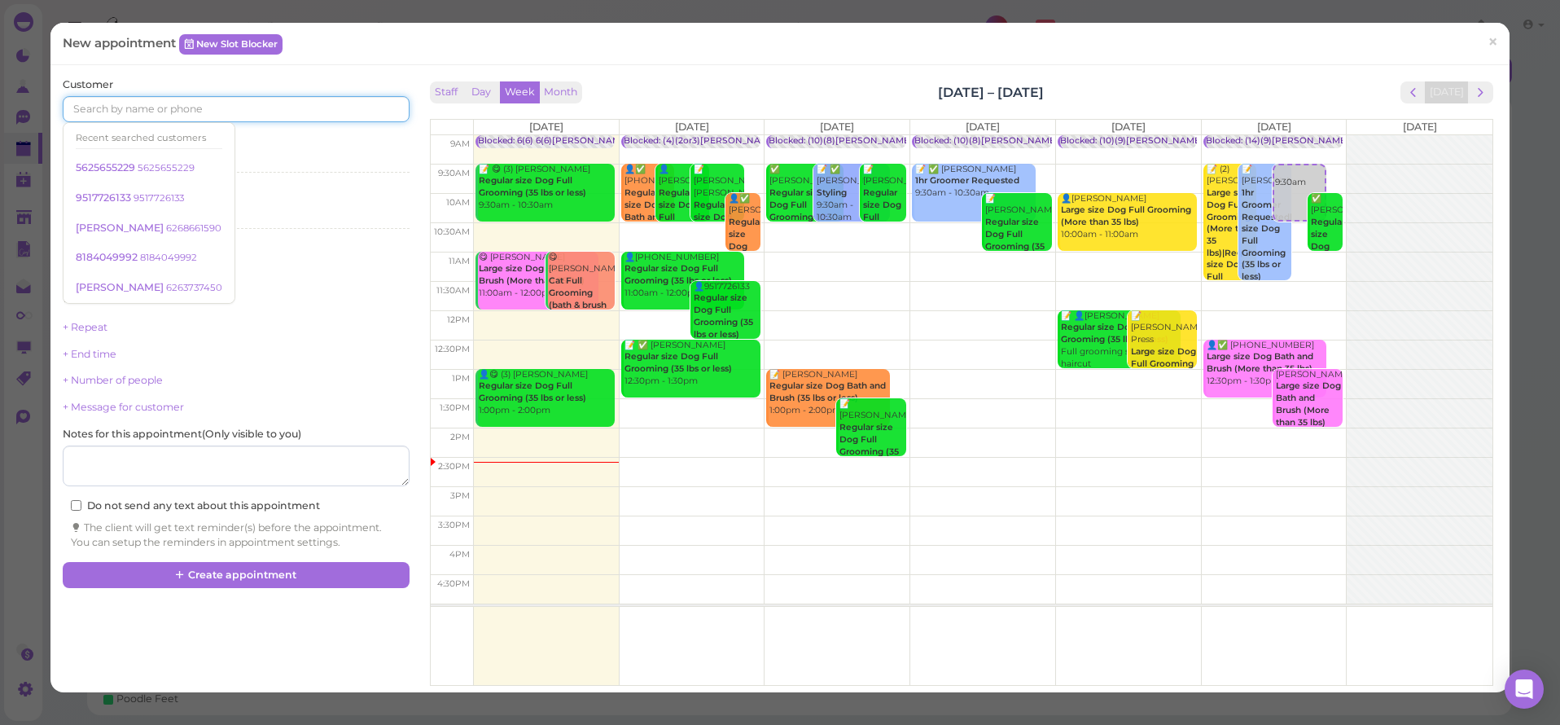
click at [294, 112] on input at bounding box center [236, 109] width 346 height 26
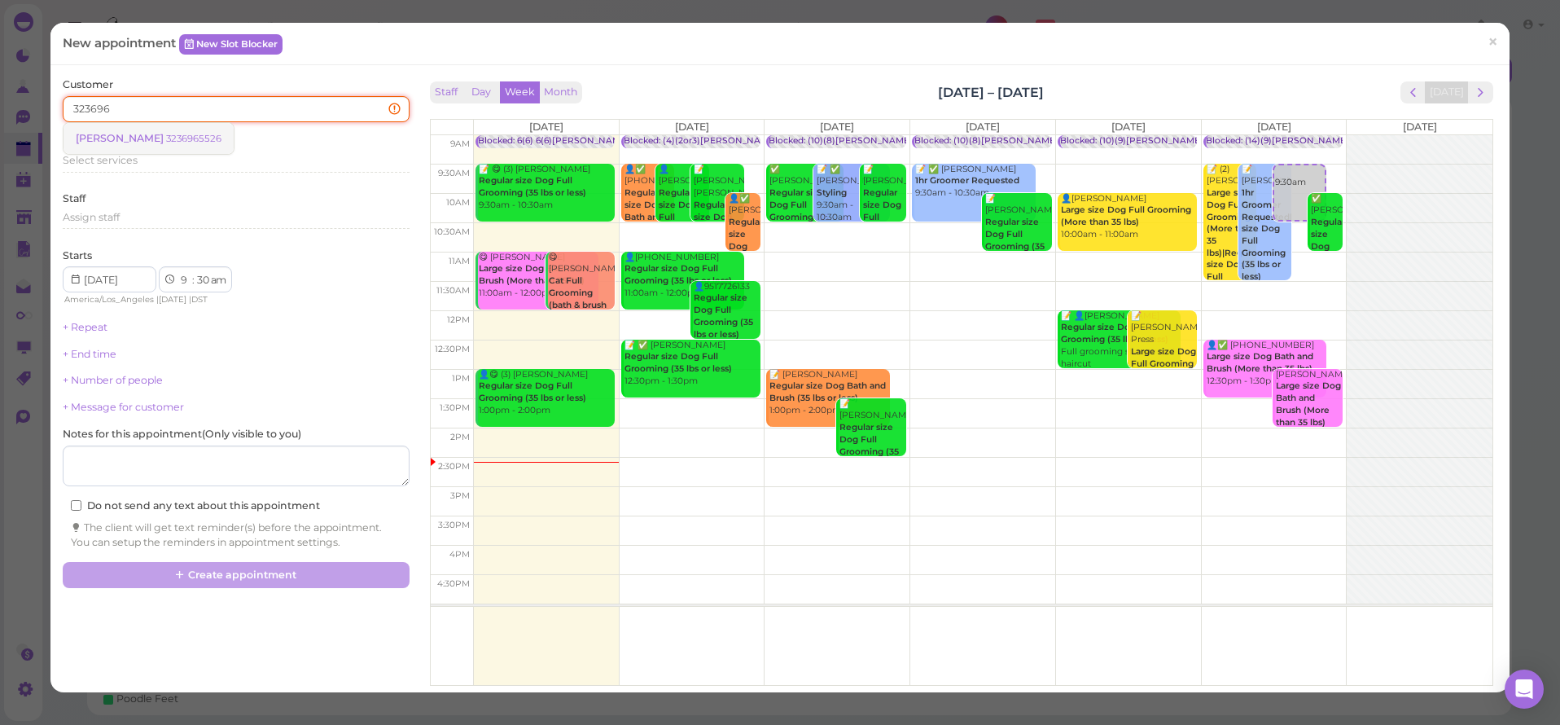
type input "323696"
click at [126, 132] on span "[PERSON_NAME]" at bounding box center [121, 138] width 90 height 12
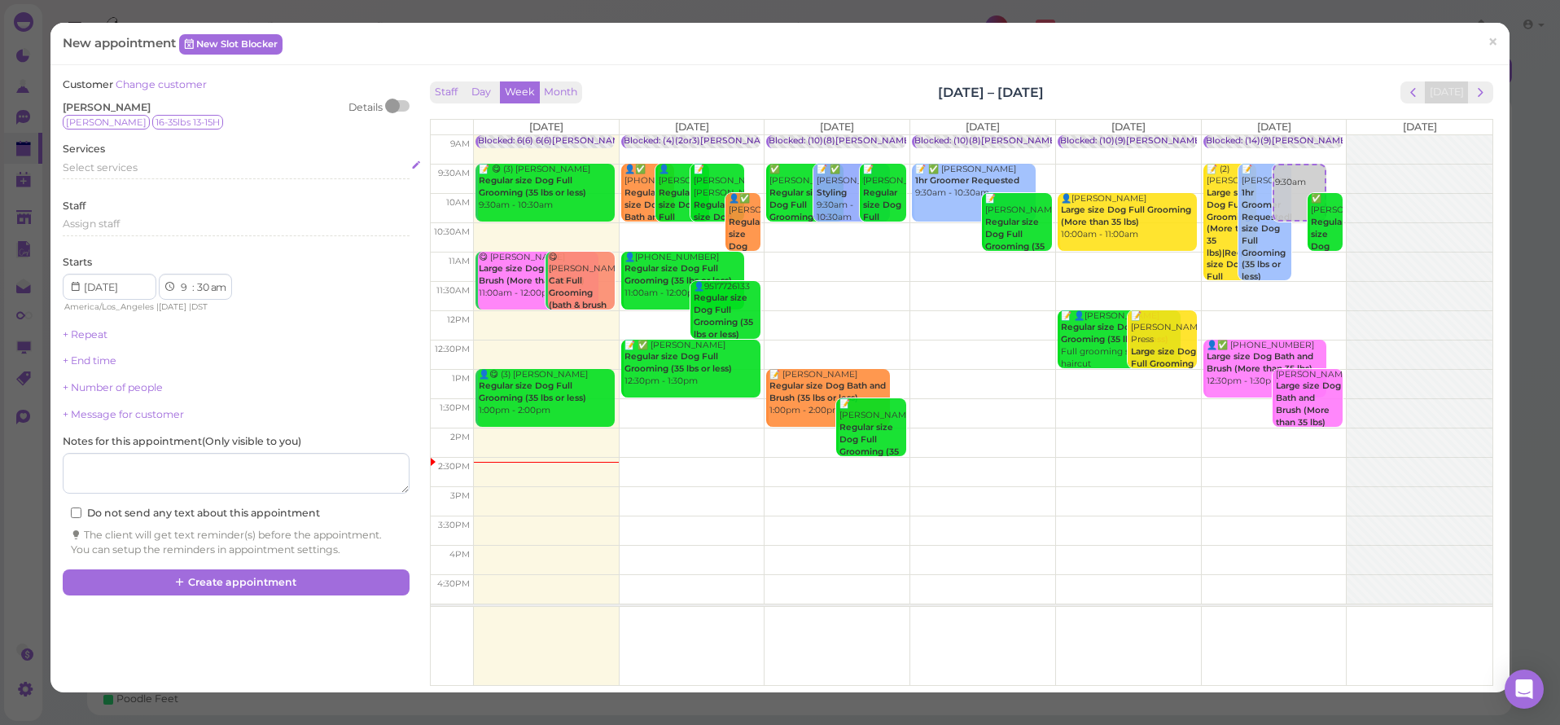
click at [108, 163] on span "Select services" at bounding box center [100, 167] width 75 height 12
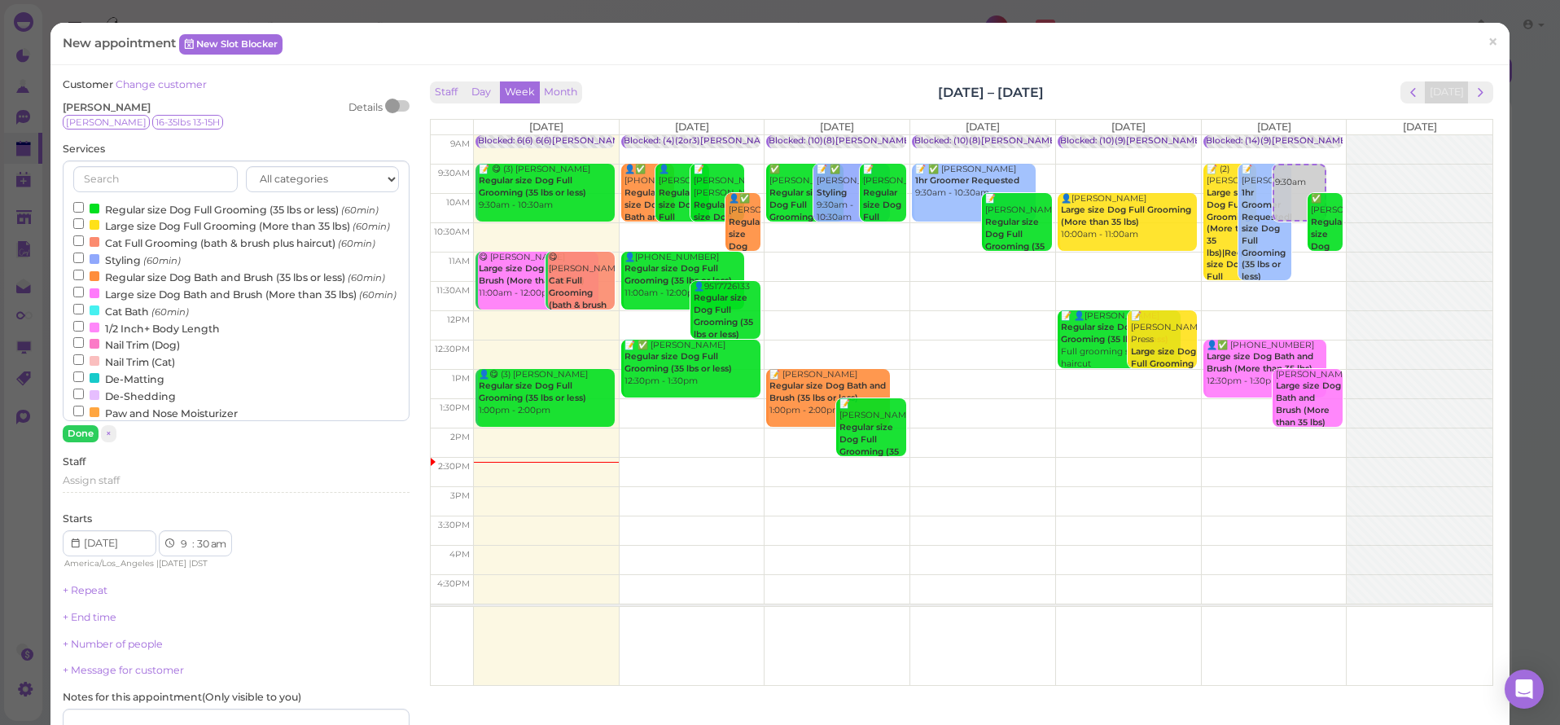
click at [102, 203] on label "Regular size Dog Full Grooming (35 lbs or less) (60min)" at bounding box center [225, 208] width 305 height 17
click at [84, 203] on input "Regular size Dog Full Grooming (35 lbs or less) (60min)" at bounding box center [78, 207] width 11 height 11
click at [83, 425] on button "Done" at bounding box center [81, 433] width 36 height 17
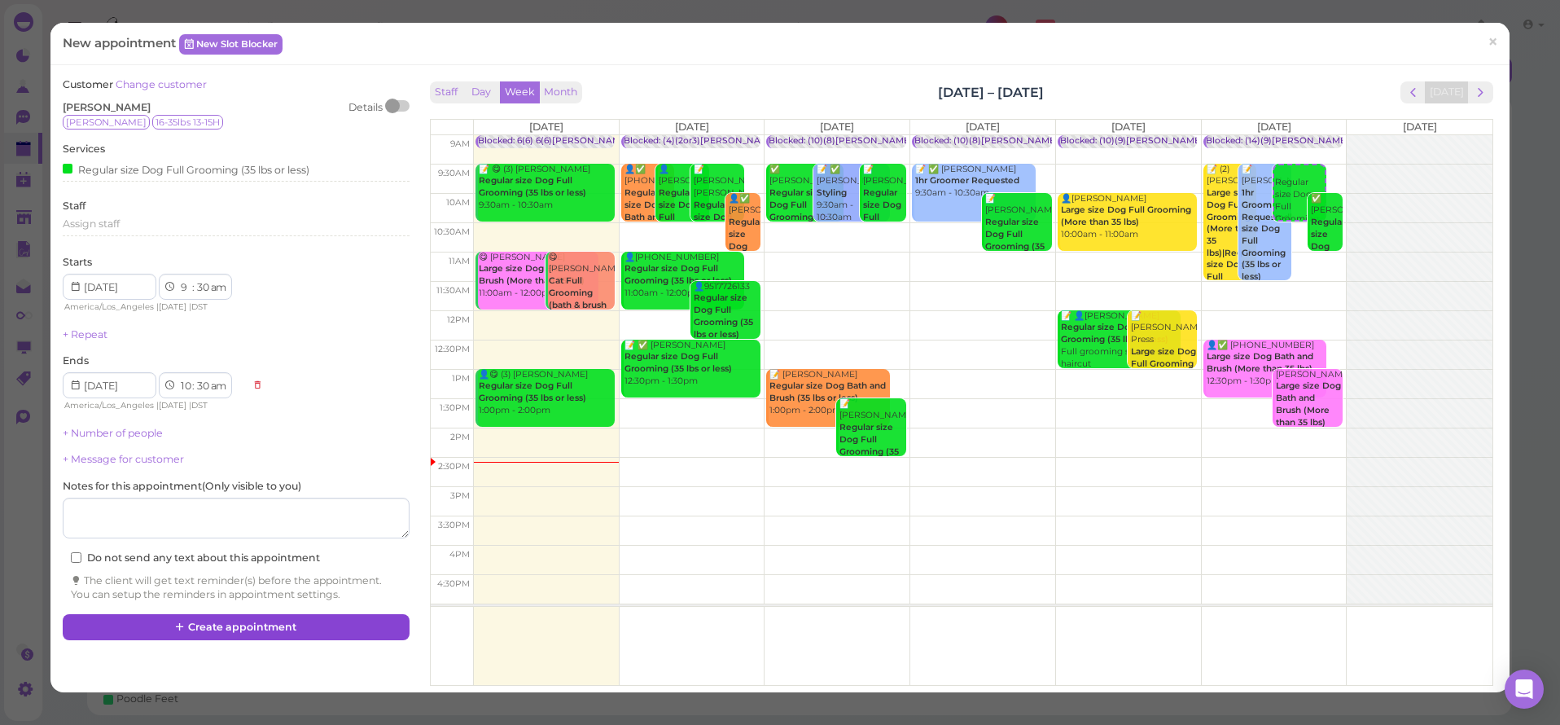
click at [138, 614] on button "Create appointment" at bounding box center [236, 627] width 346 height 26
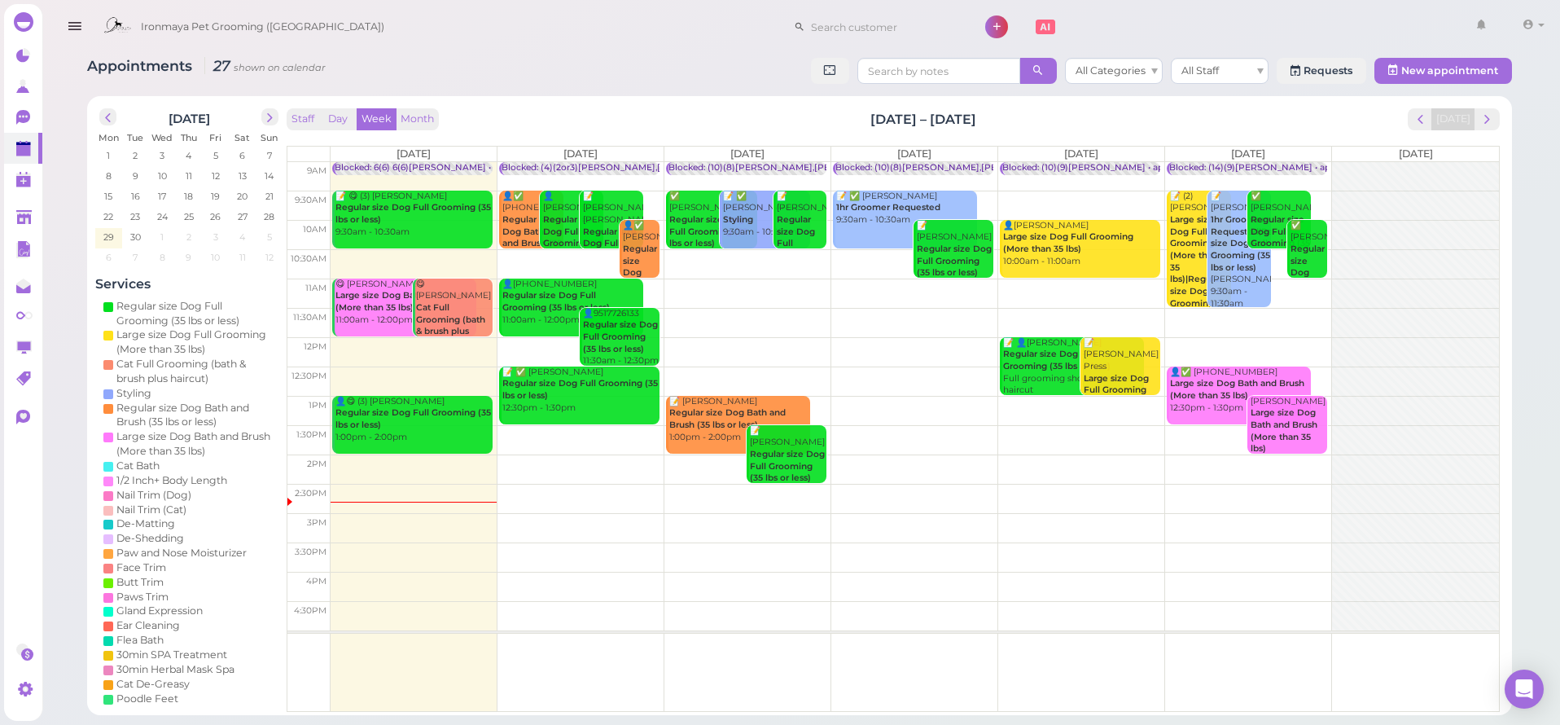
click at [737, 81] on div "Appointments 27 shown on calendar All Categories All Staff Requests New appoint…" at bounding box center [799, 73] width 1425 height 30
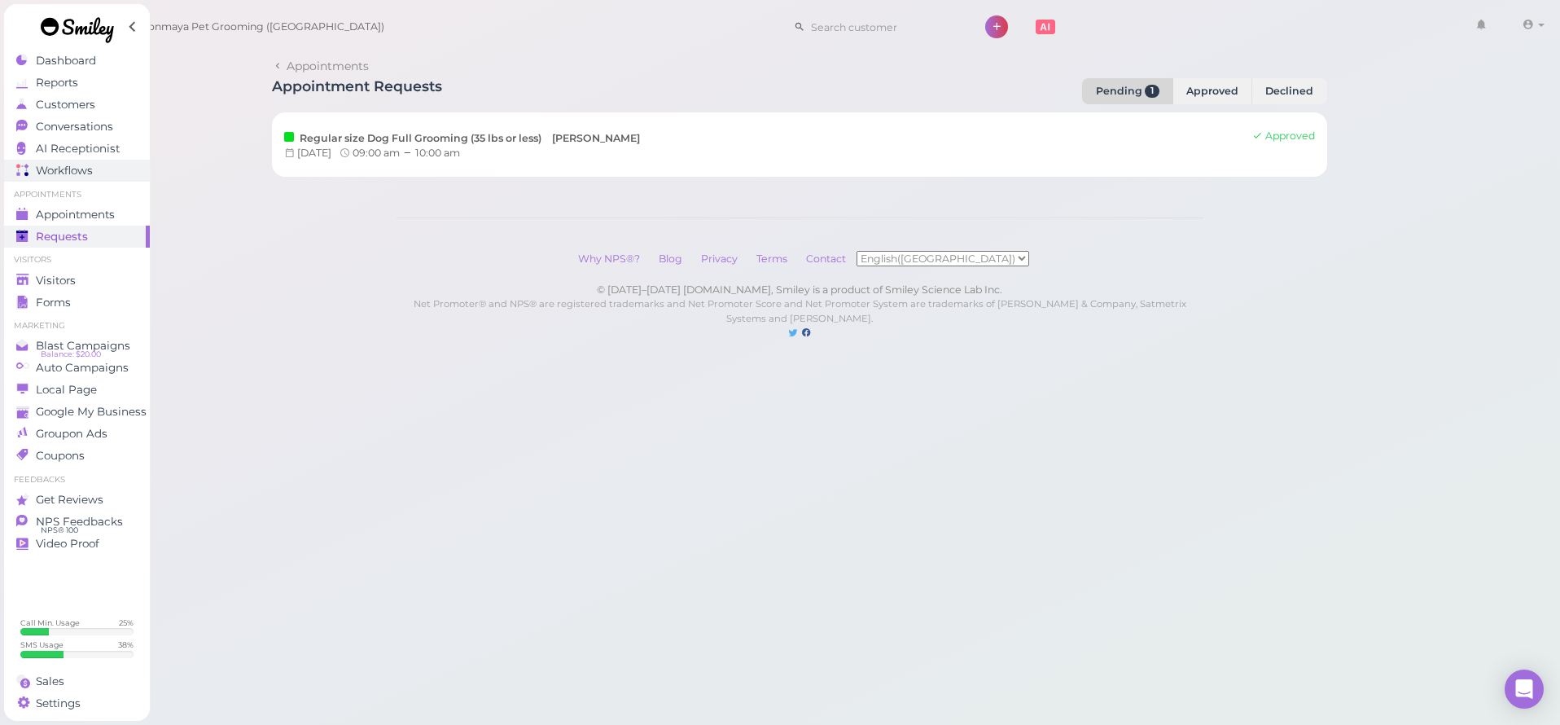
drag, startPoint x: 0, startPoint y: 0, endPoint x: 120, endPoint y: 173, distance: 211.2
click at [262, 190] on div "Appointments Appointment Requests Pending 1 Approved Declined Regular size Dog …" at bounding box center [799, 186] width 1521 height 373
click at [95, 278] on div "Visitors" at bounding box center [74, 281] width 117 height 14
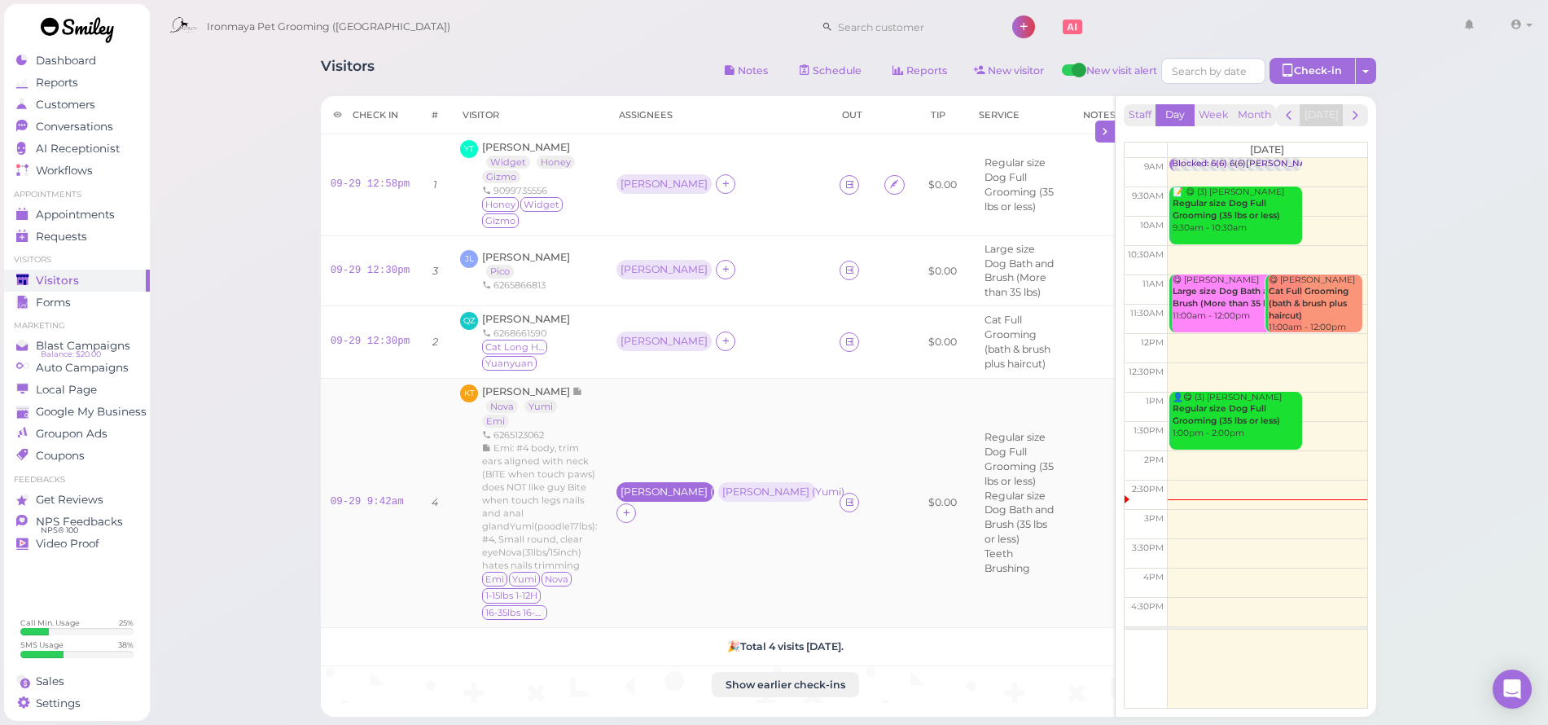
click at [677, 483] on div "Ida ( Emi , Nova )" at bounding box center [665, 492] width 98 height 20
click at [668, 664] on button "Remove" at bounding box center [649, 658] width 61 height 17
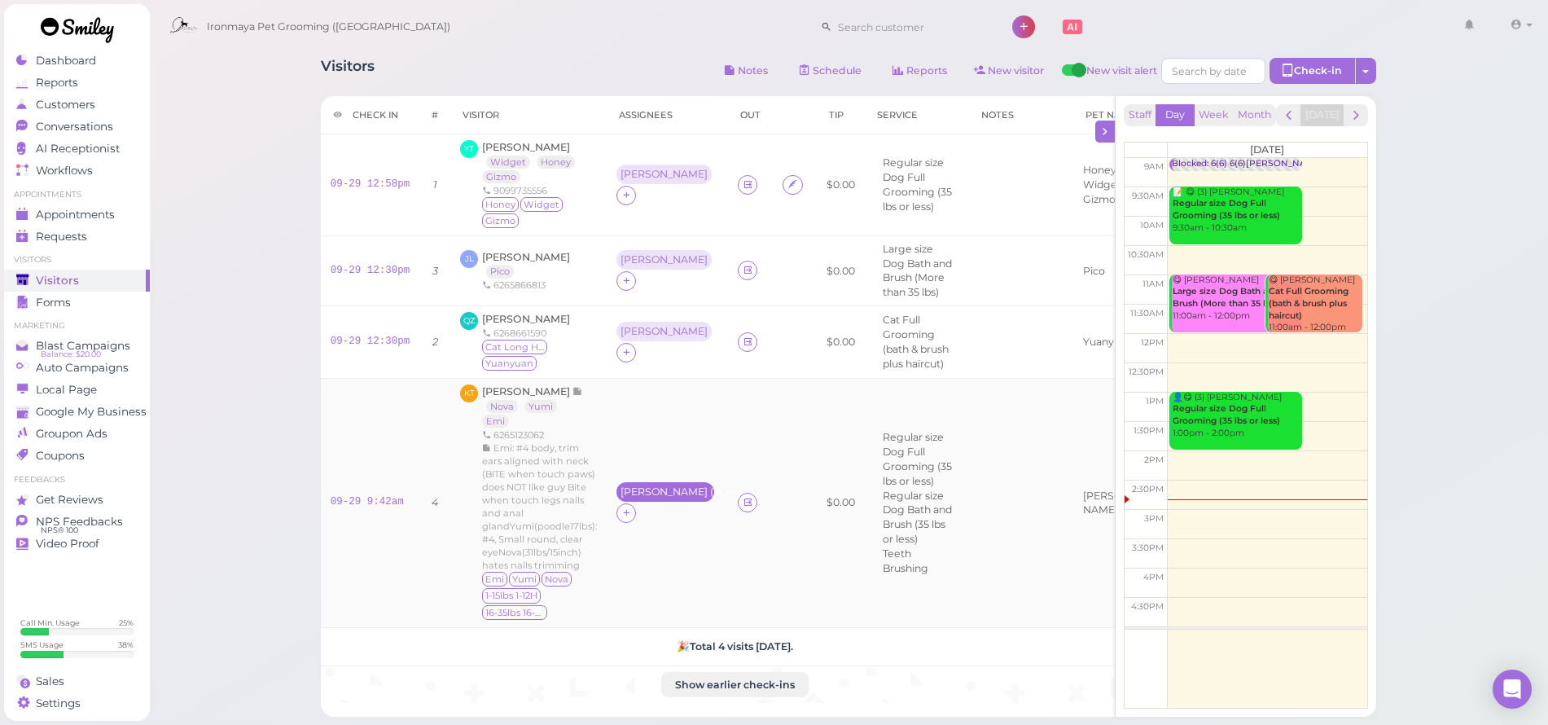
click at [663, 486] on div "Isaac ( Yumi )" at bounding box center [665, 491] width 90 height 11
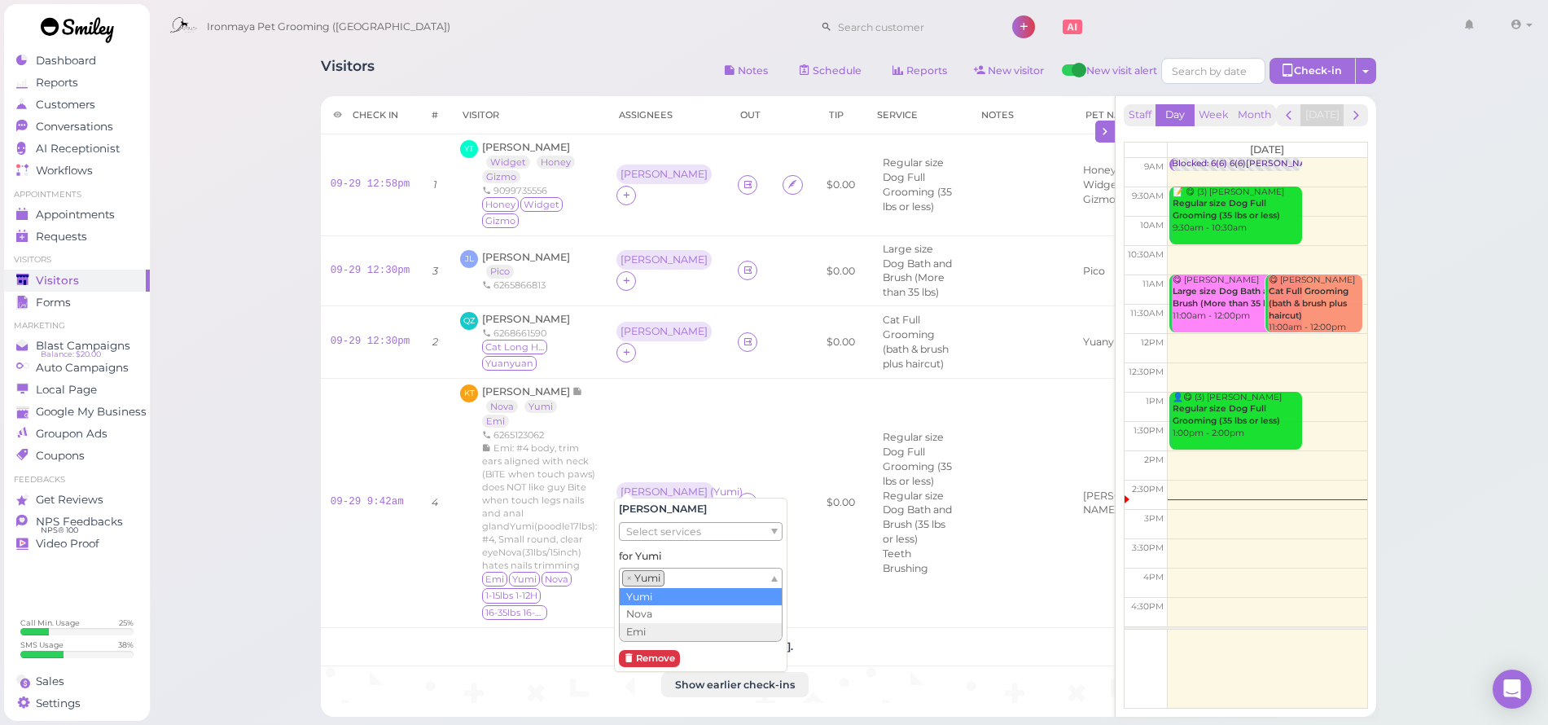
click at [680, 577] on ul "× Yumi" at bounding box center [694, 578] width 149 height 20
click at [862, 627] on td "🎉 Total 4 visits today." at bounding box center [735, 646] width 828 height 38
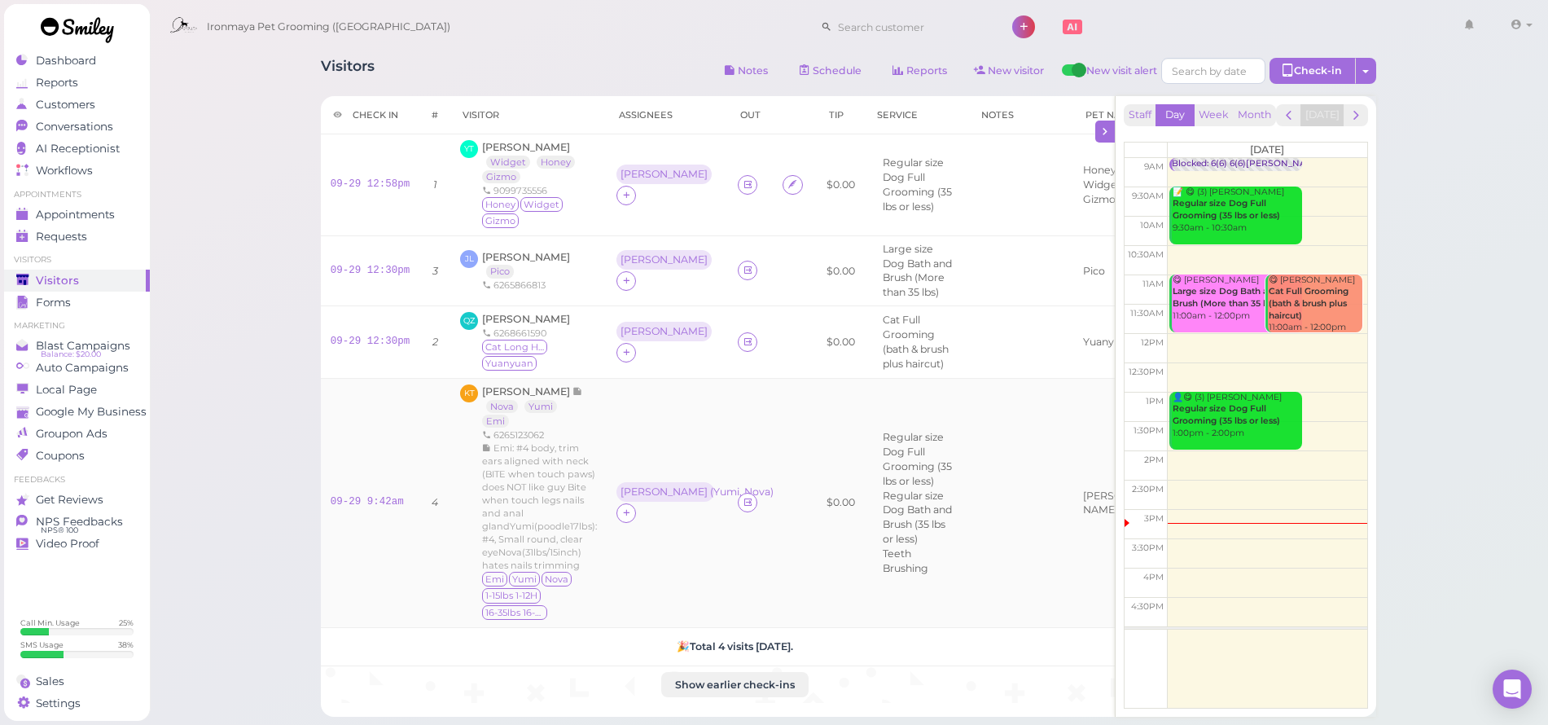
scroll to position [25, 0]
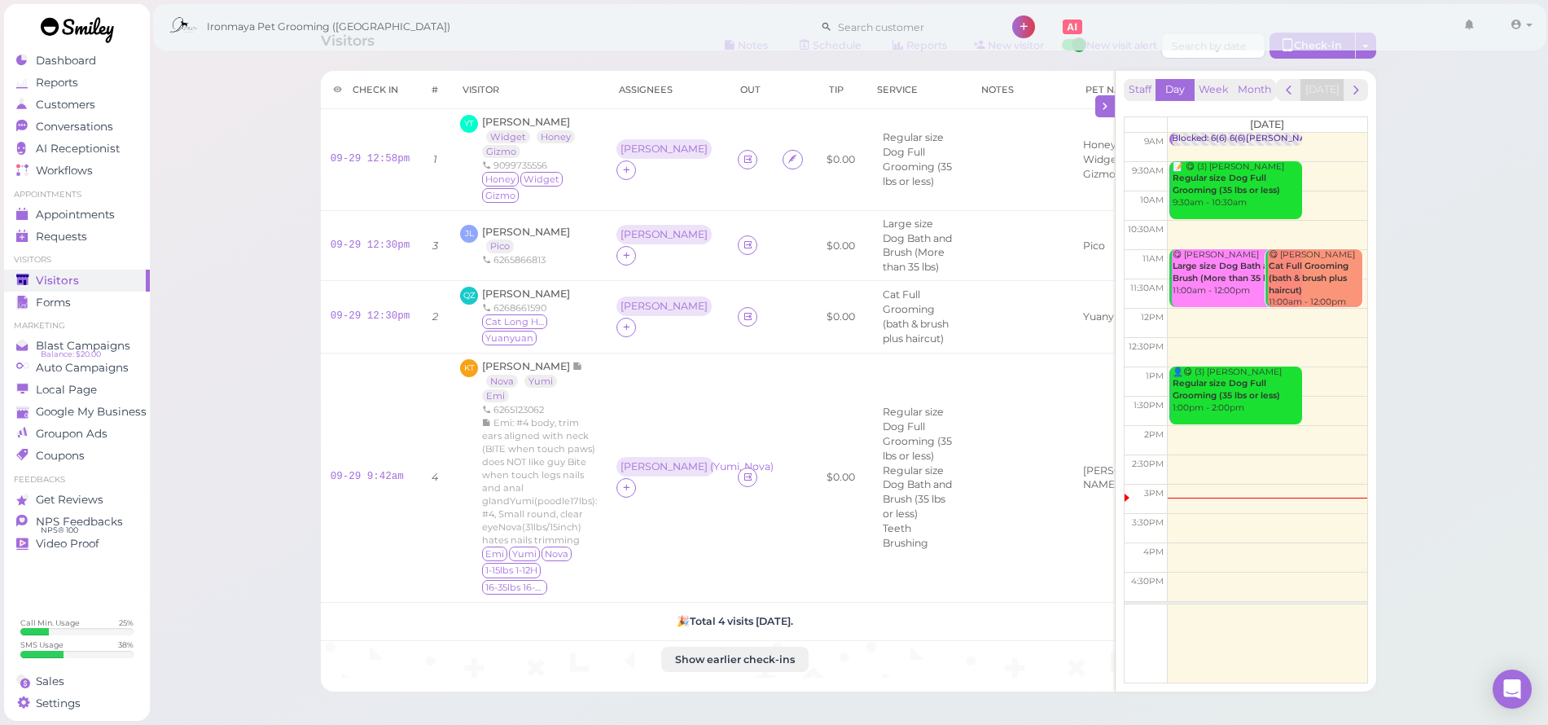
click at [100, 57] on link at bounding box center [77, 32] width 147 height 56
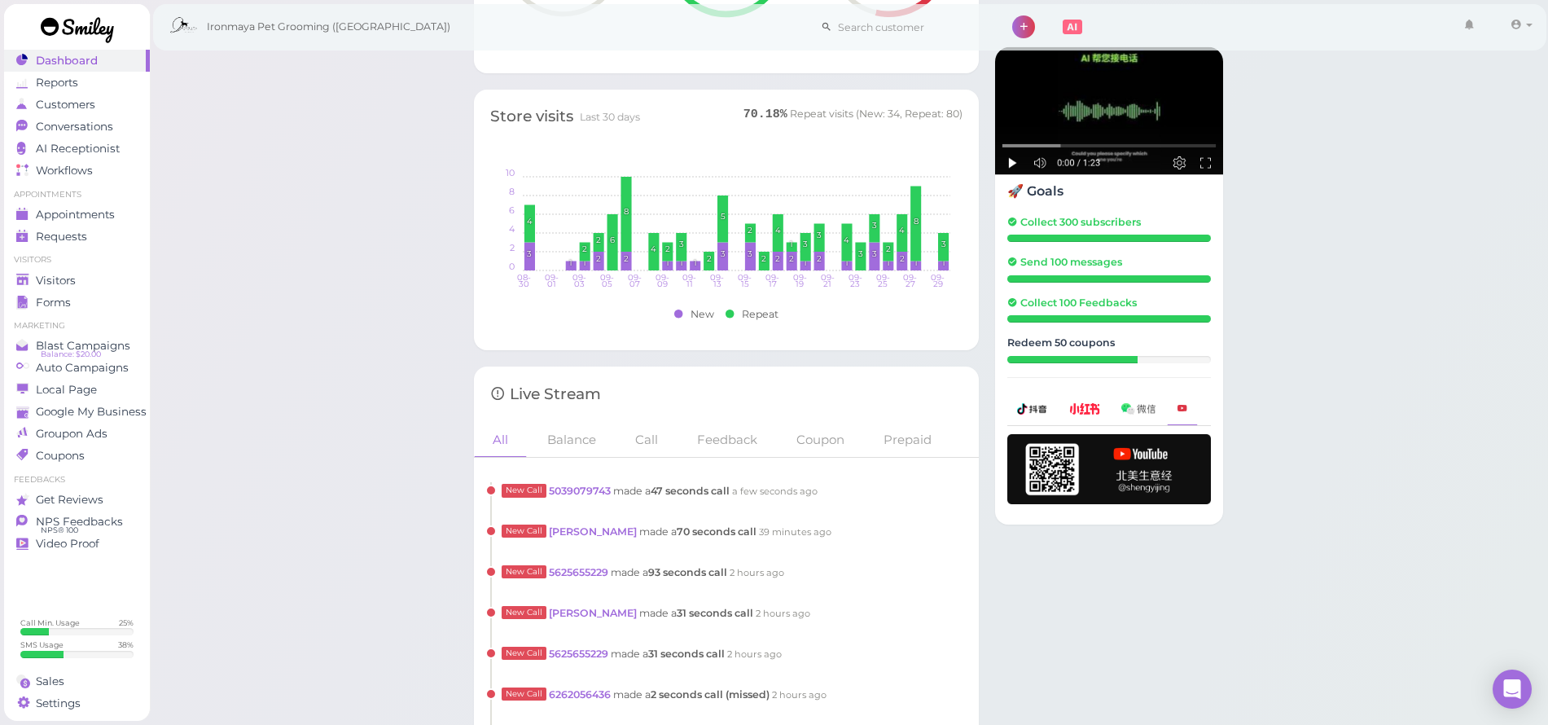
scroll to position [1278, 0]
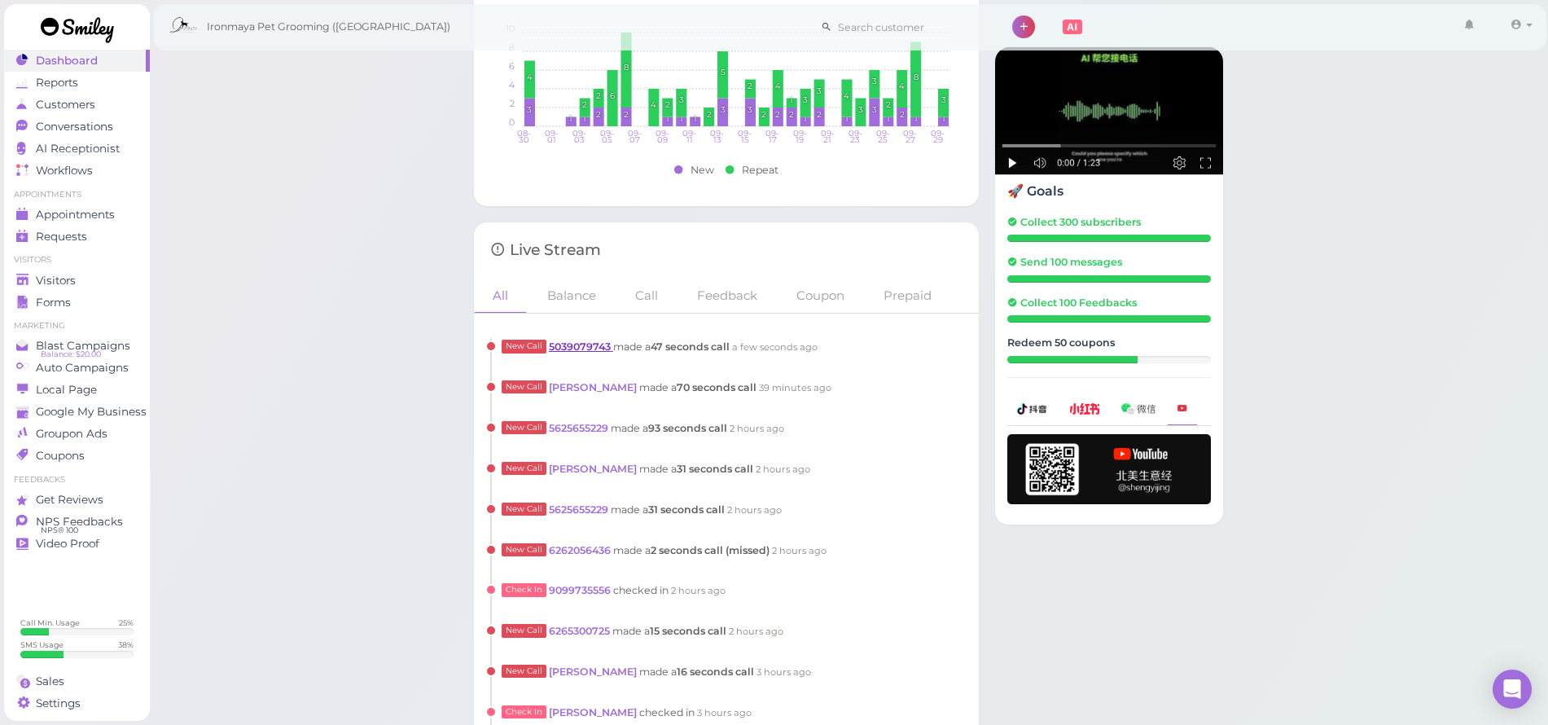
click at [594, 344] on link "5039079743" at bounding box center [581, 346] width 64 height 12
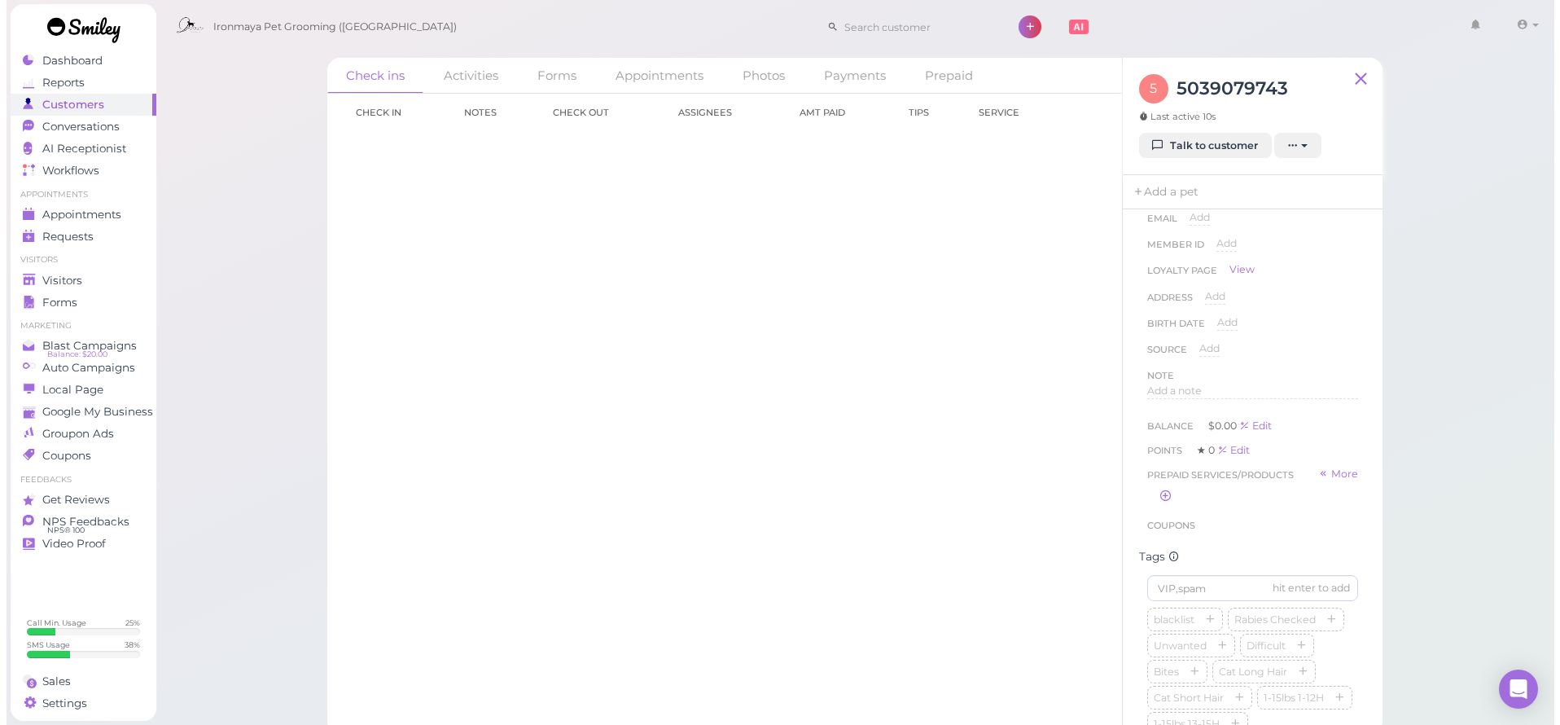
scroll to position [380, 0]
click at [1208, 348] on icon "button" at bounding box center [1203, 341] width 10 height 11
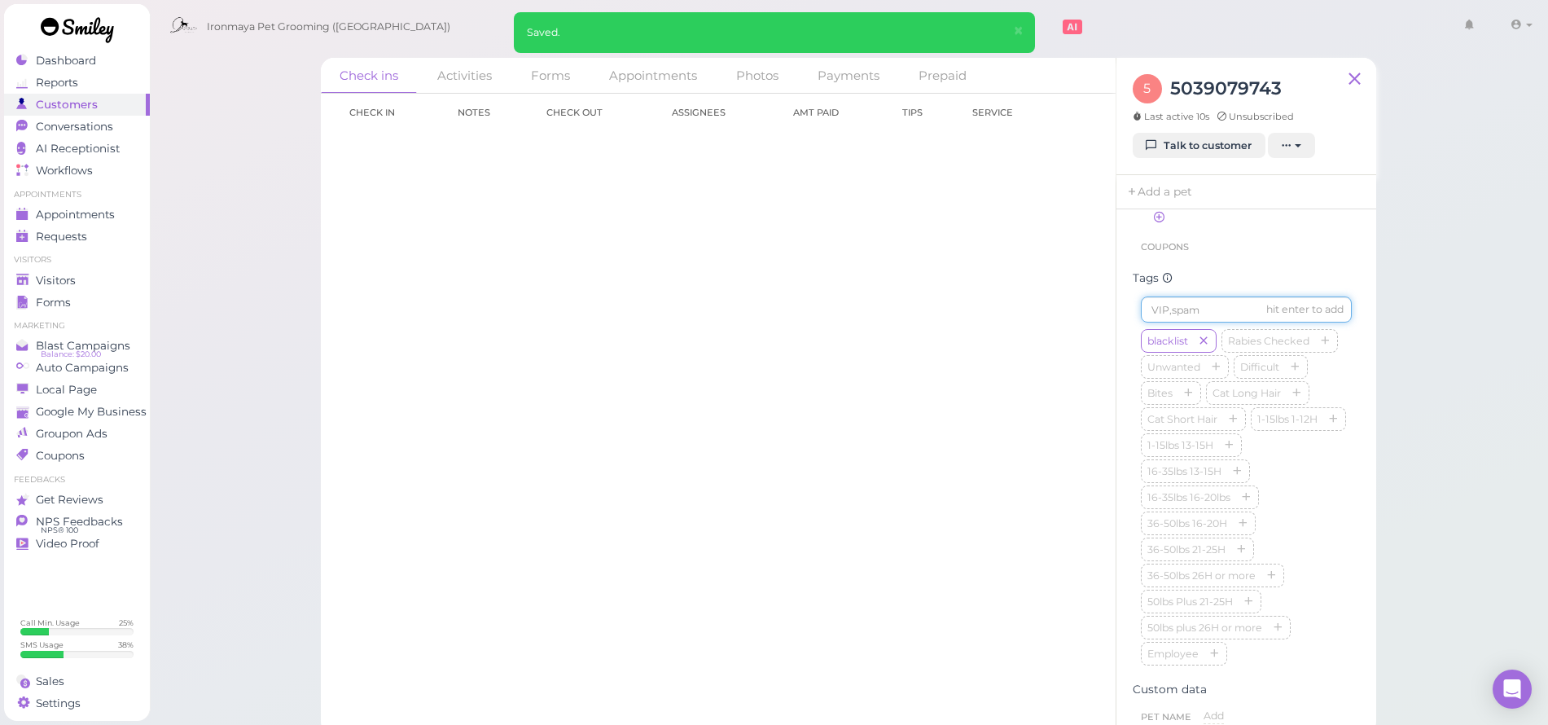
click at [1240, 322] on input at bounding box center [1246, 309] width 211 height 26
type input "s"
type input "spam"
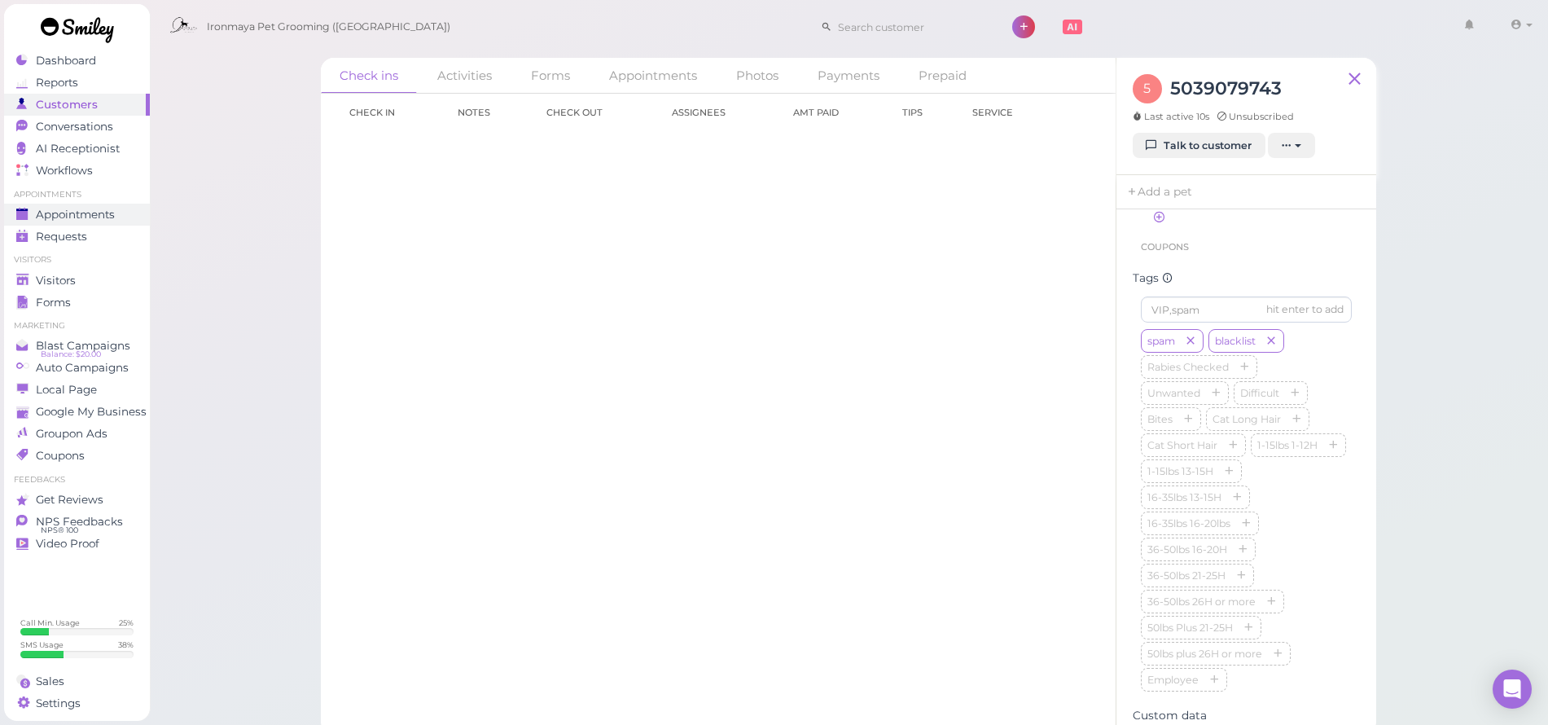
click at [71, 219] on span "Appointments" at bounding box center [75, 215] width 79 height 14
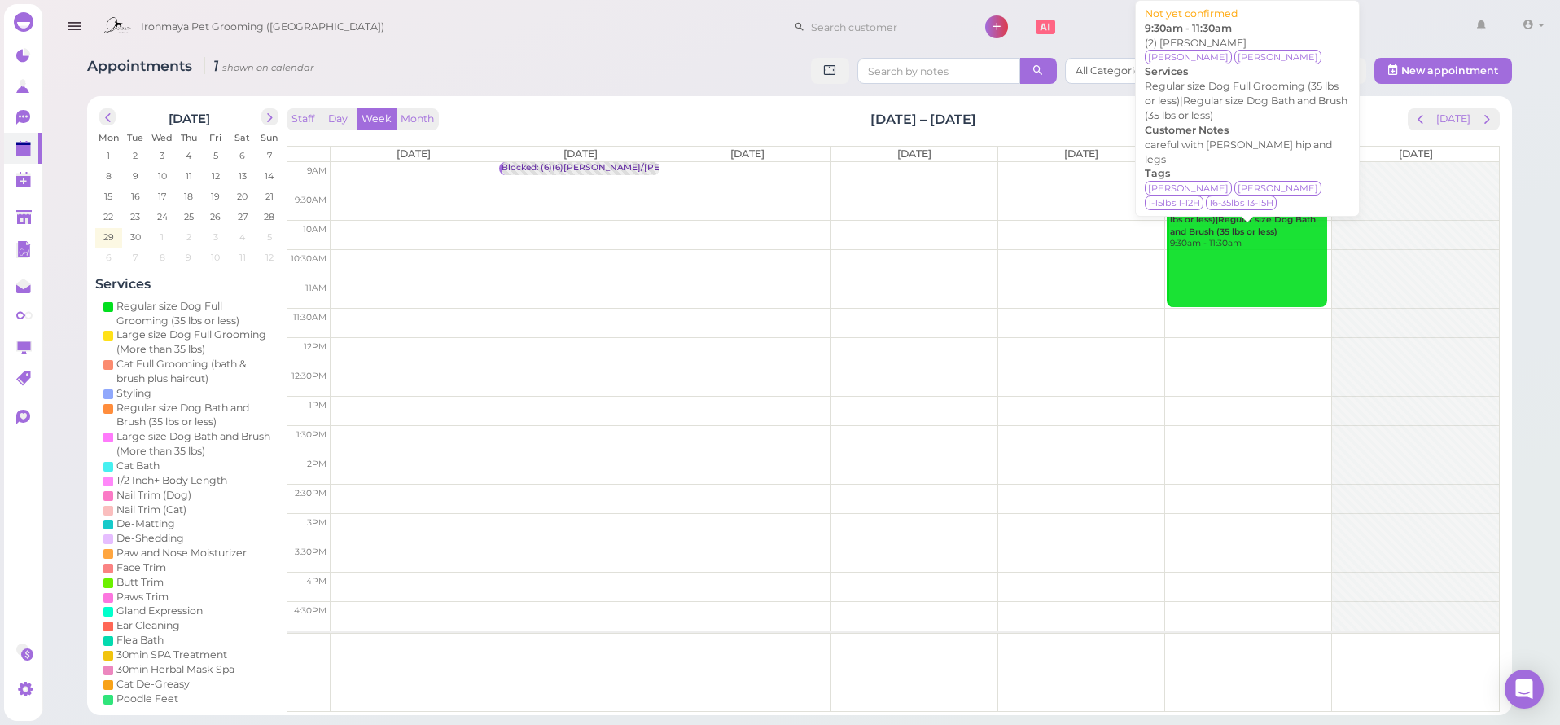
click at [1225, 242] on div "📝 (2) Teela Vukazich Regular size Dog Full Grooming (35 lbs or less)|Regular si…" at bounding box center [1248, 220] width 158 height 59
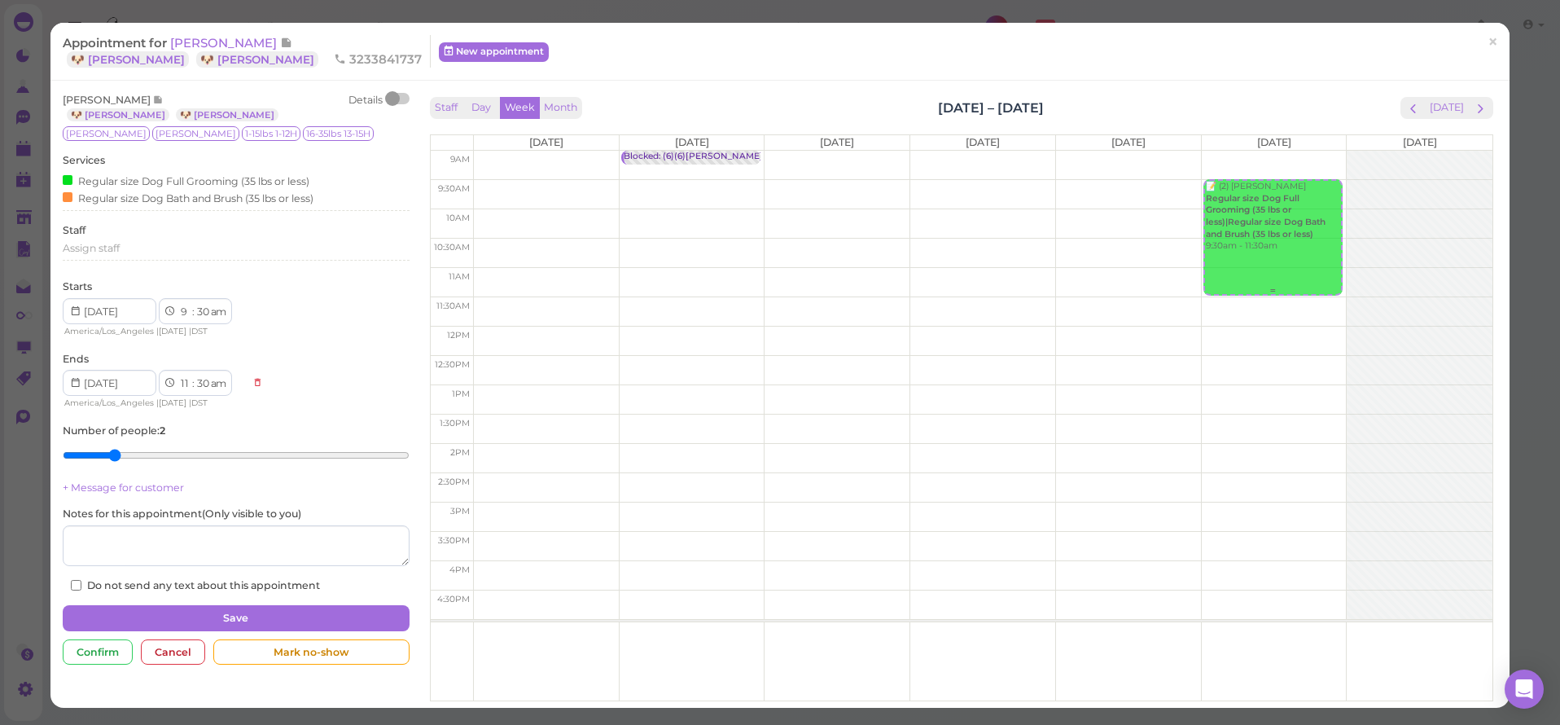
drag, startPoint x: 1242, startPoint y: 229, endPoint x: 1252, endPoint y: 239, distance: 14.4
click at [1252, 151] on div "📝 (2) Teela Vukazich Regular size Dog Full Grooming (35 lbs or less)|Regular si…" at bounding box center [1274, 151] width 145 height 0
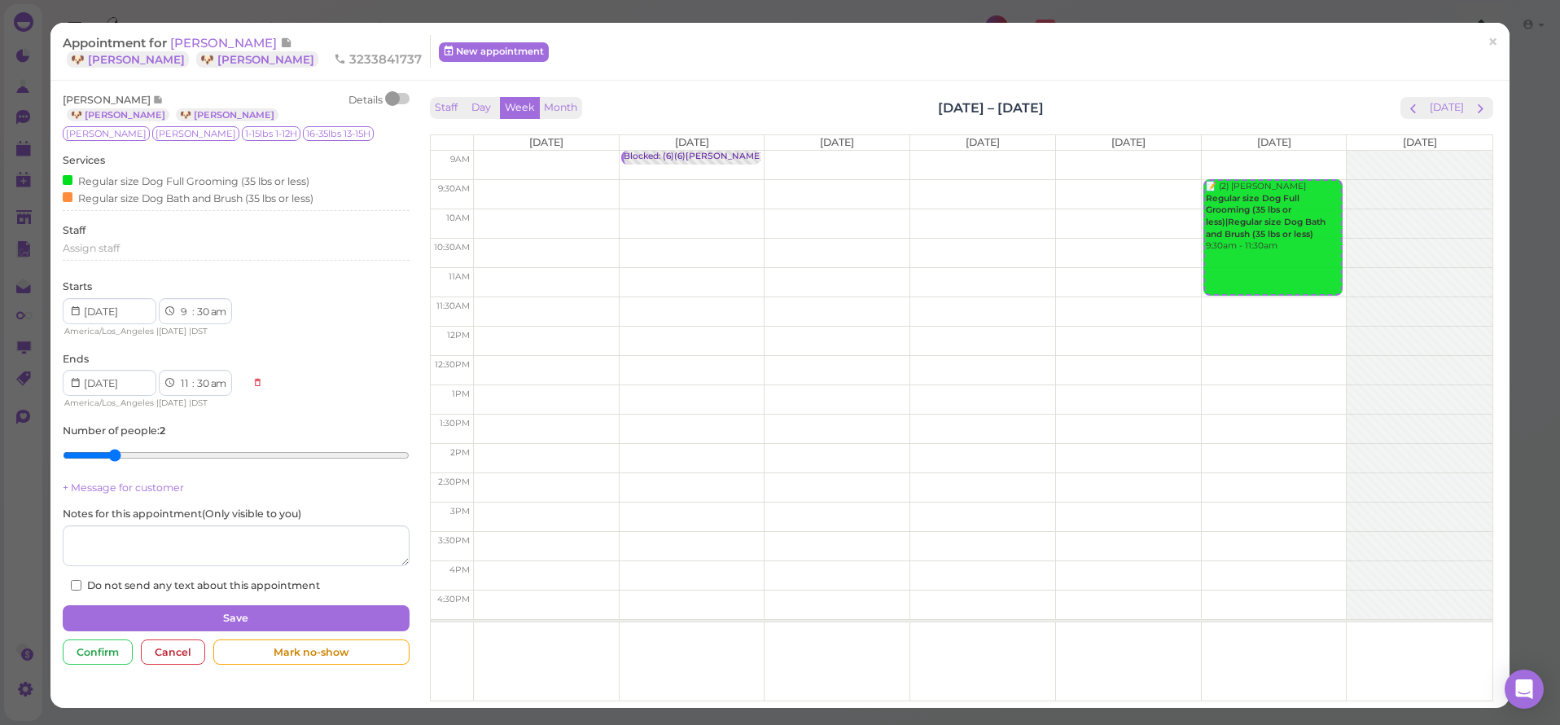
click at [1488, 35] on span "×" at bounding box center [1493, 42] width 11 height 23
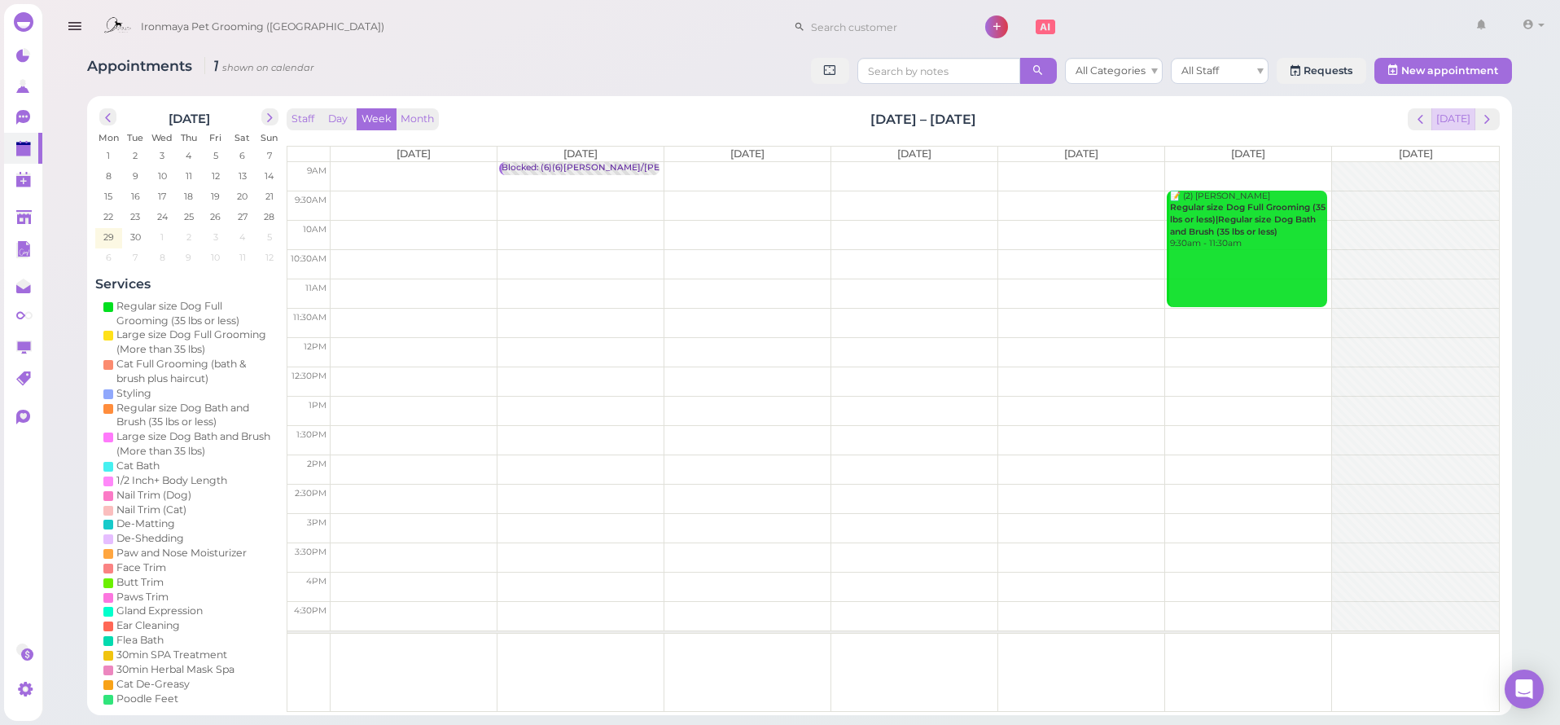
click at [1444, 119] on button "[DATE]" at bounding box center [1453, 119] width 44 height 22
